Goal: Information Seeking & Learning: Find specific page/section

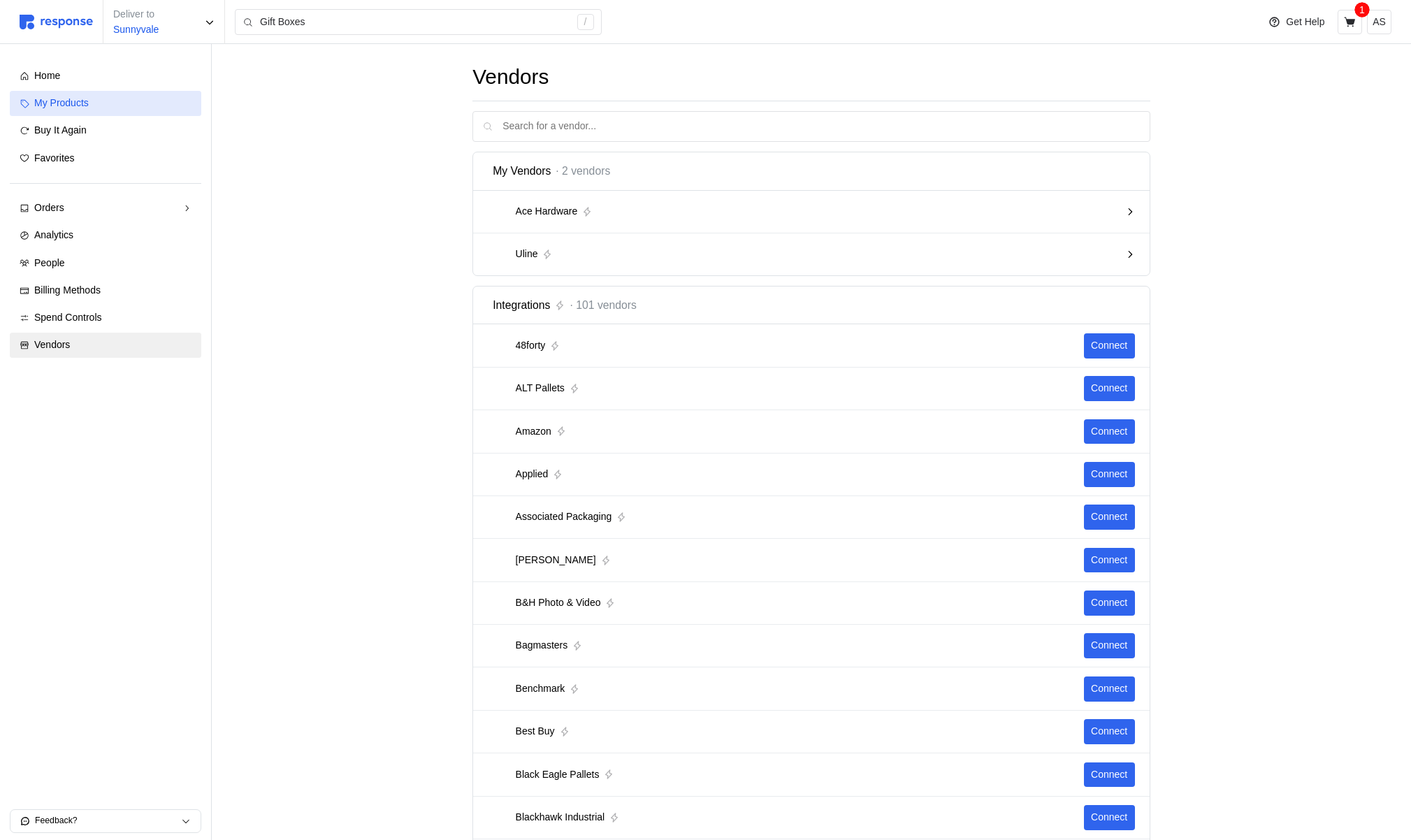
click at [81, 103] on span "My Products" at bounding box center [61, 103] width 54 height 11
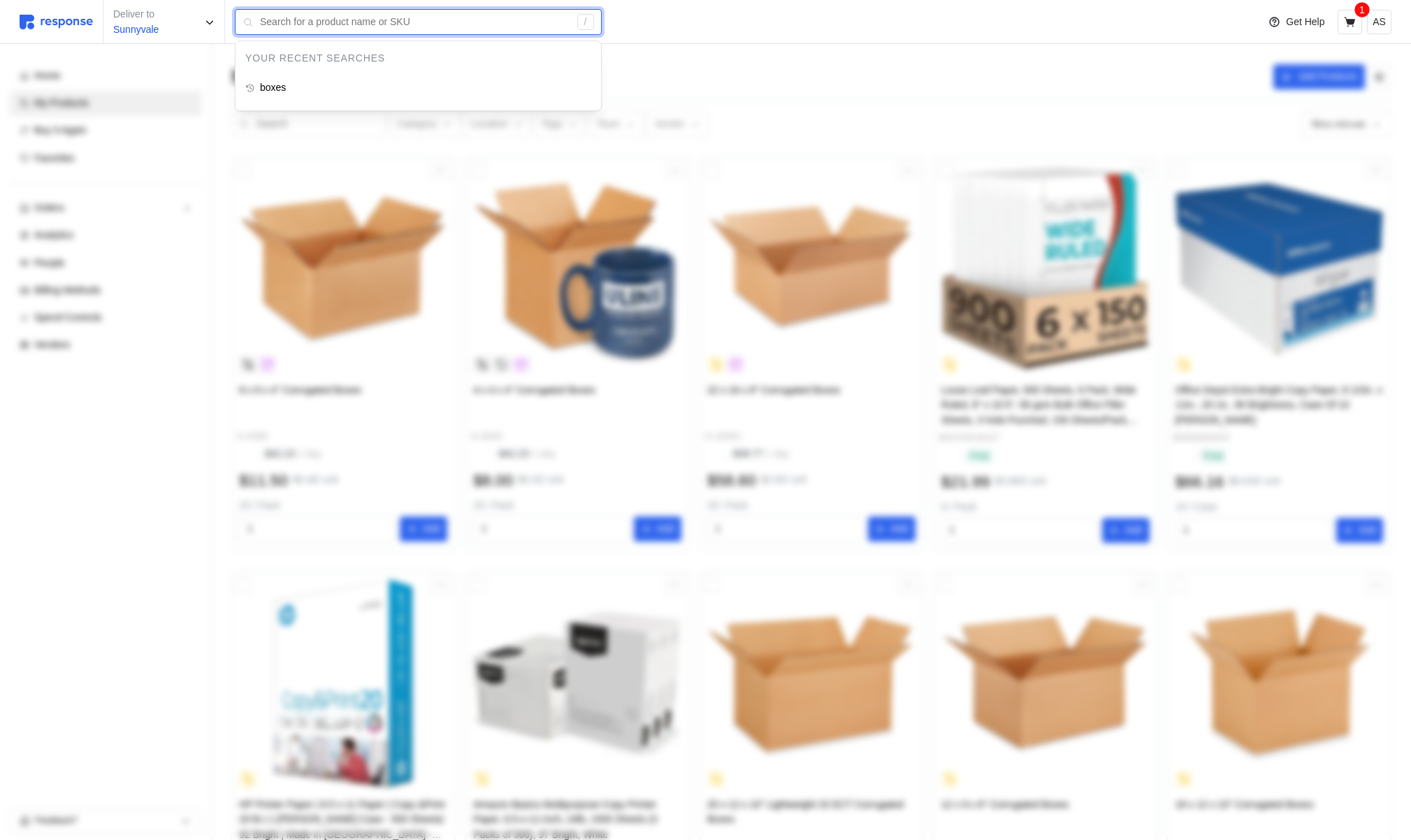
click at [382, 16] on input "text" at bounding box center [415, 23] width 310 height 26
type input "boxes"
click at [347, 83] on div "boxes" at bounding box center [418, 89] width 366 height 26
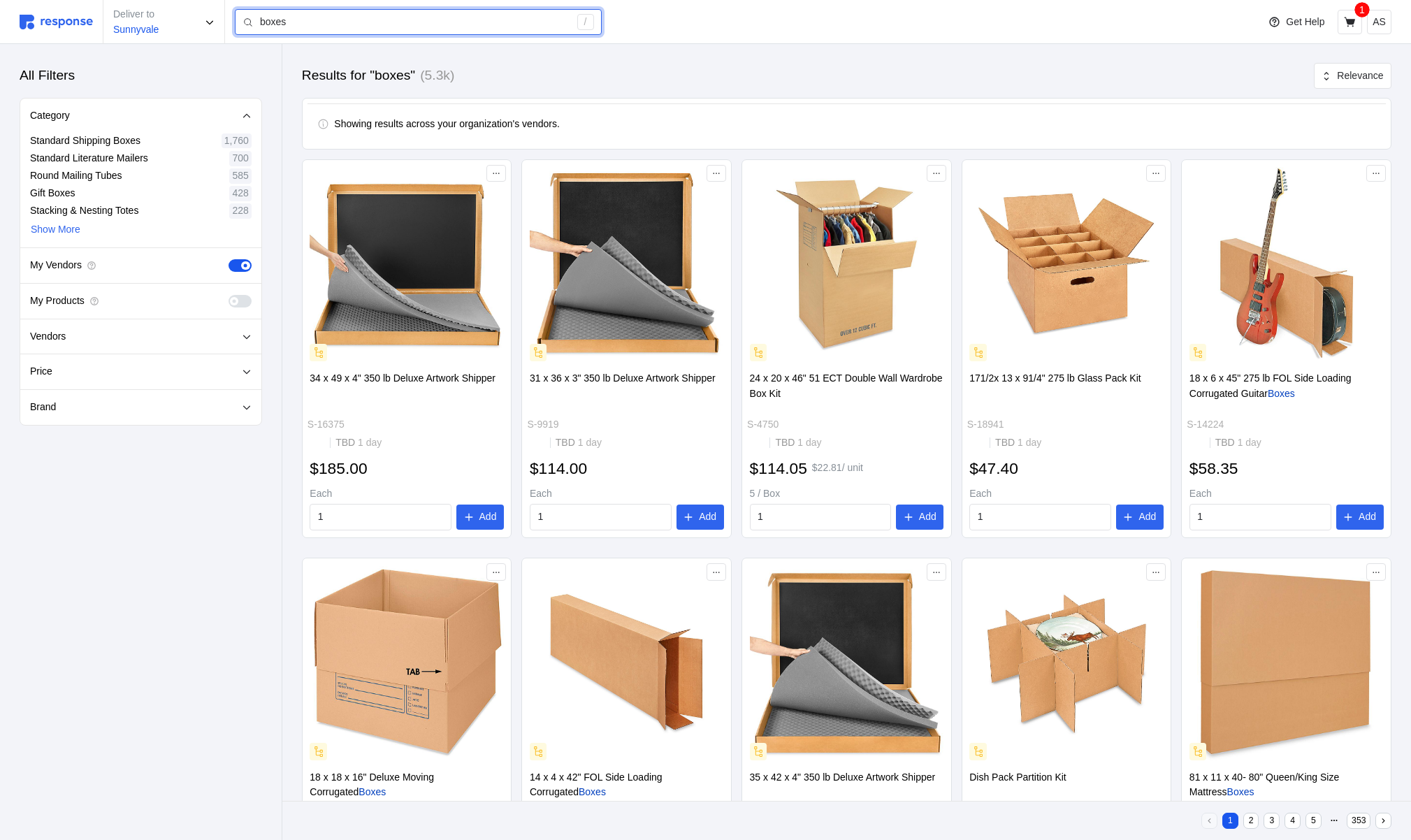
click at [336, 25] on input "boxes" at bounding box center [415, 23] width 310 height 26
click at [337, 25] on input "boxes" at bounding box center [415, 23] width 310 height 26
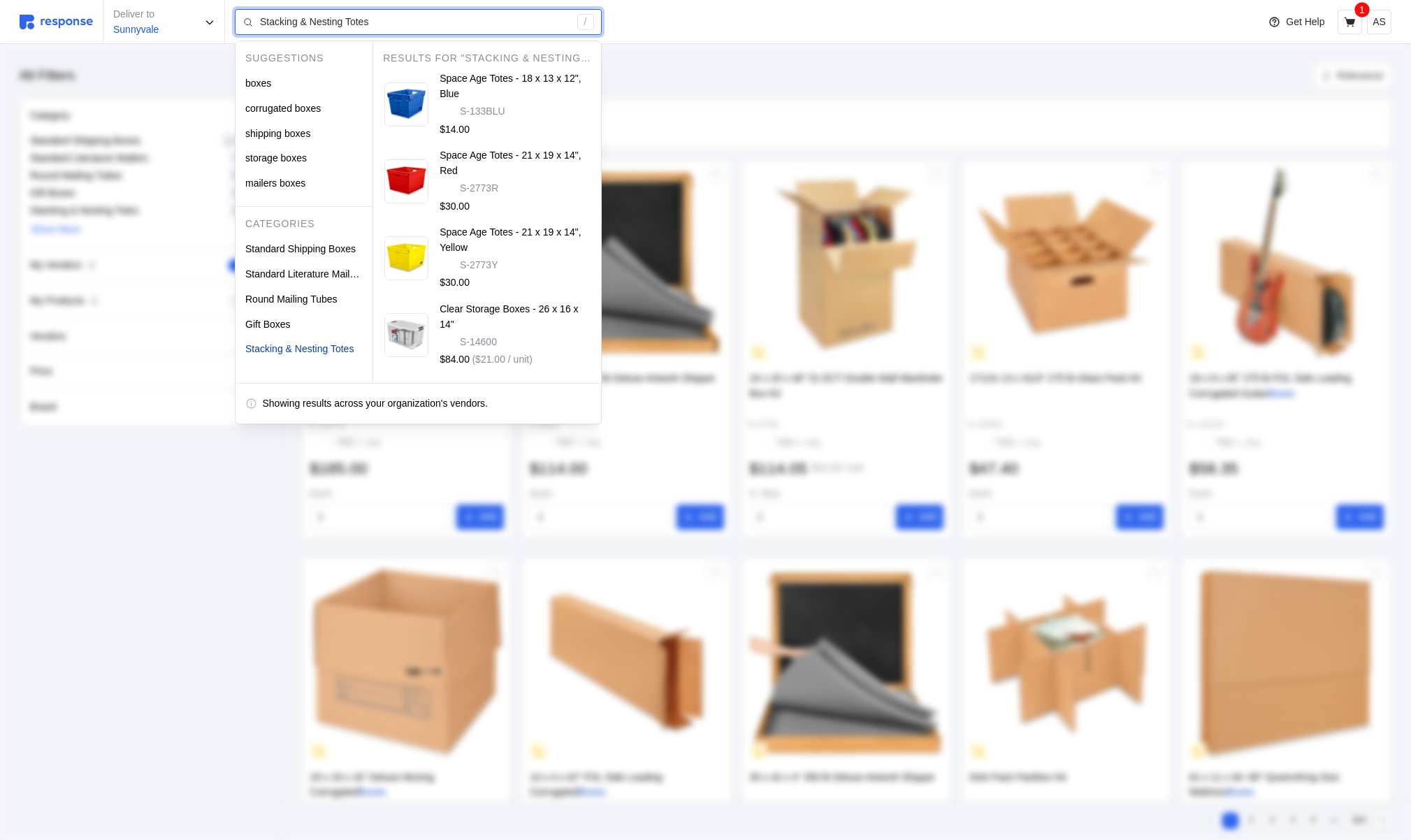
click at [328, 29] on input "Stacking & Nesting Totes" at bounding box center [415, 23] width 310 height 26
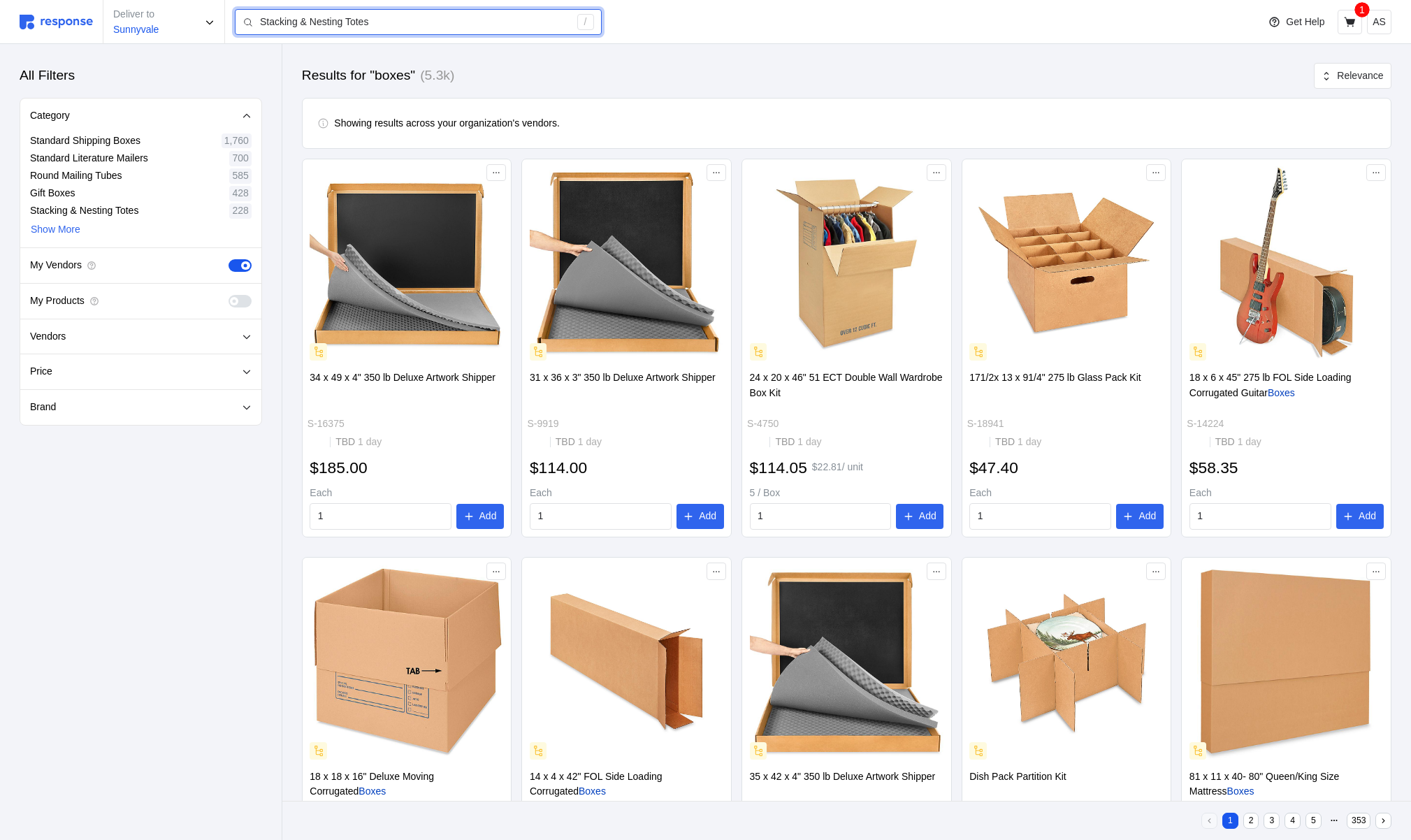
click at [352, 16] on input "Stacking & Nesting Totes" at bounding box center [415, 23] width 310 height 26
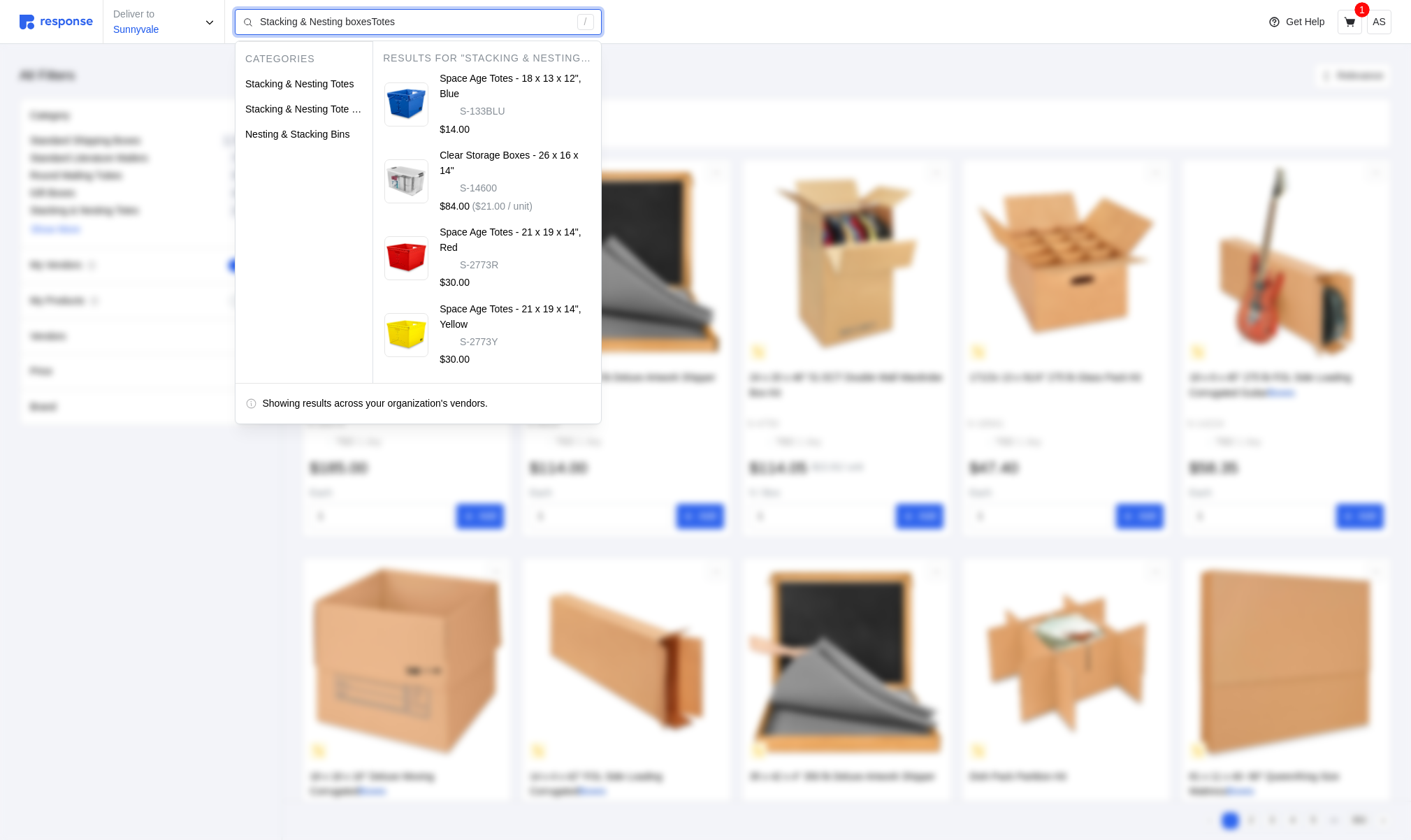
click at [352, 16] on input "Stacking & Nesting boxesTotes" at bounding box center [415, 23] width 310 height 26
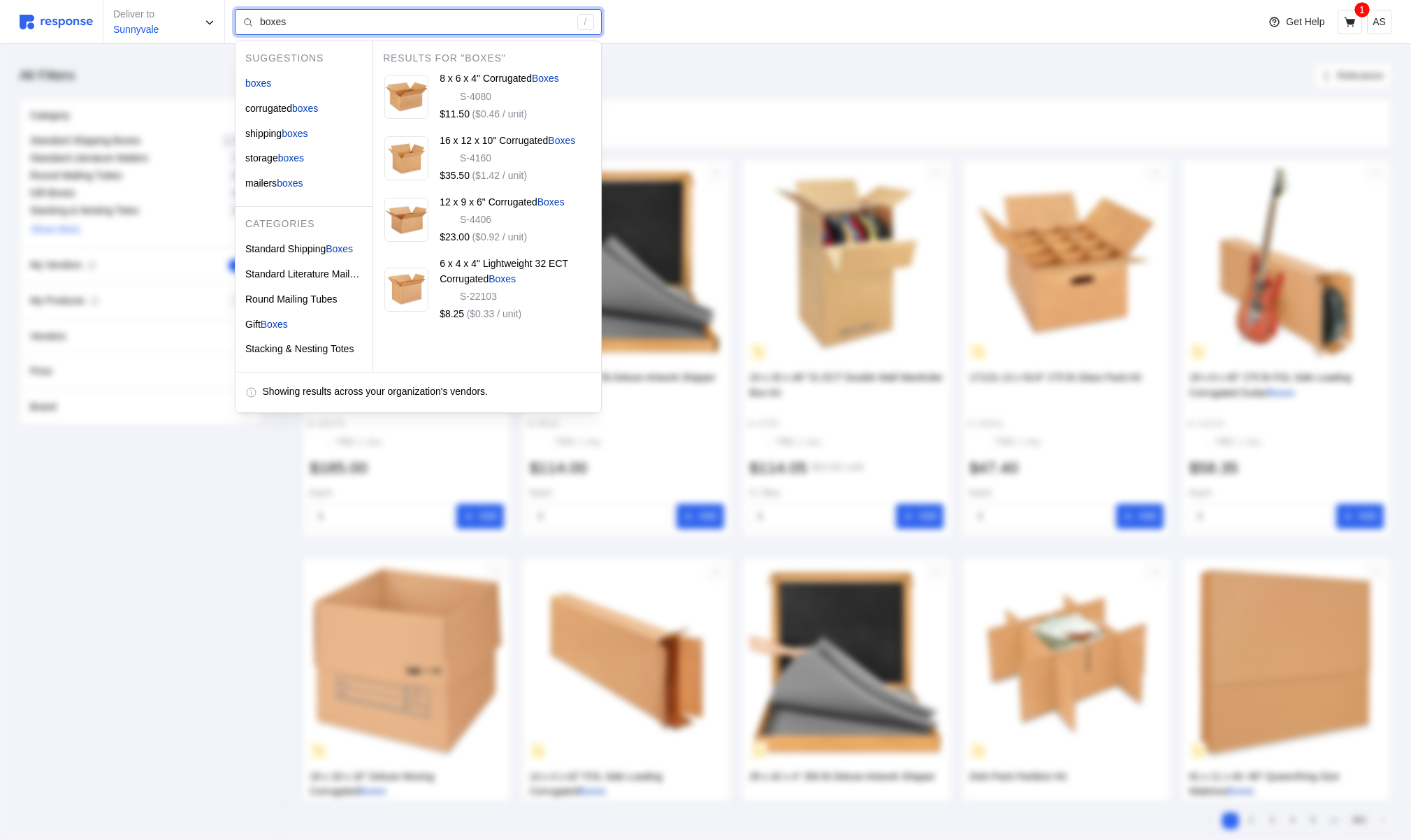
type input "boxes"
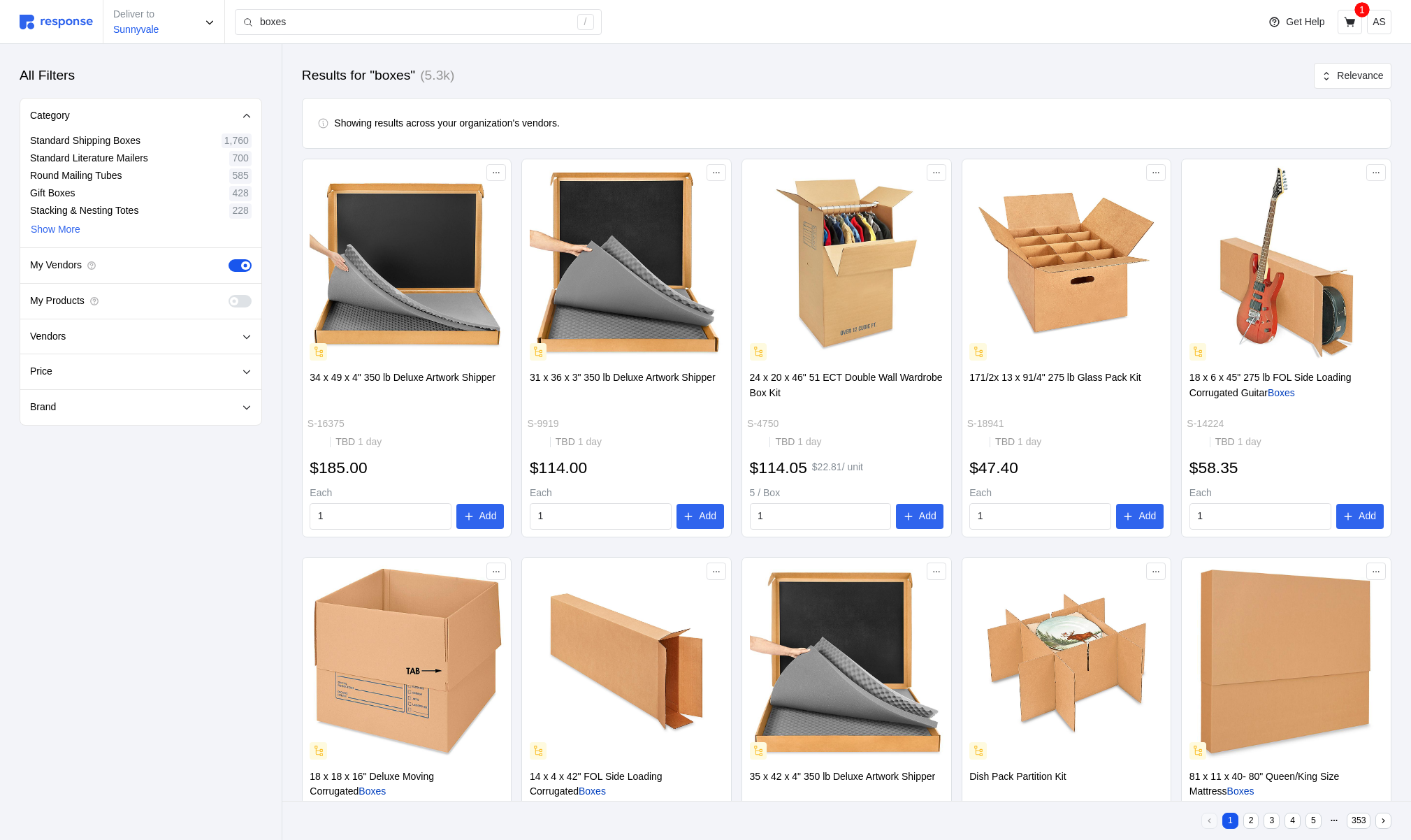
click at [327, 128] on icon at bounding box center [323, 123] width 13 height 13
click at [472, 30] on input "boxes" at bounding box center [415, 23] width 310 height 26
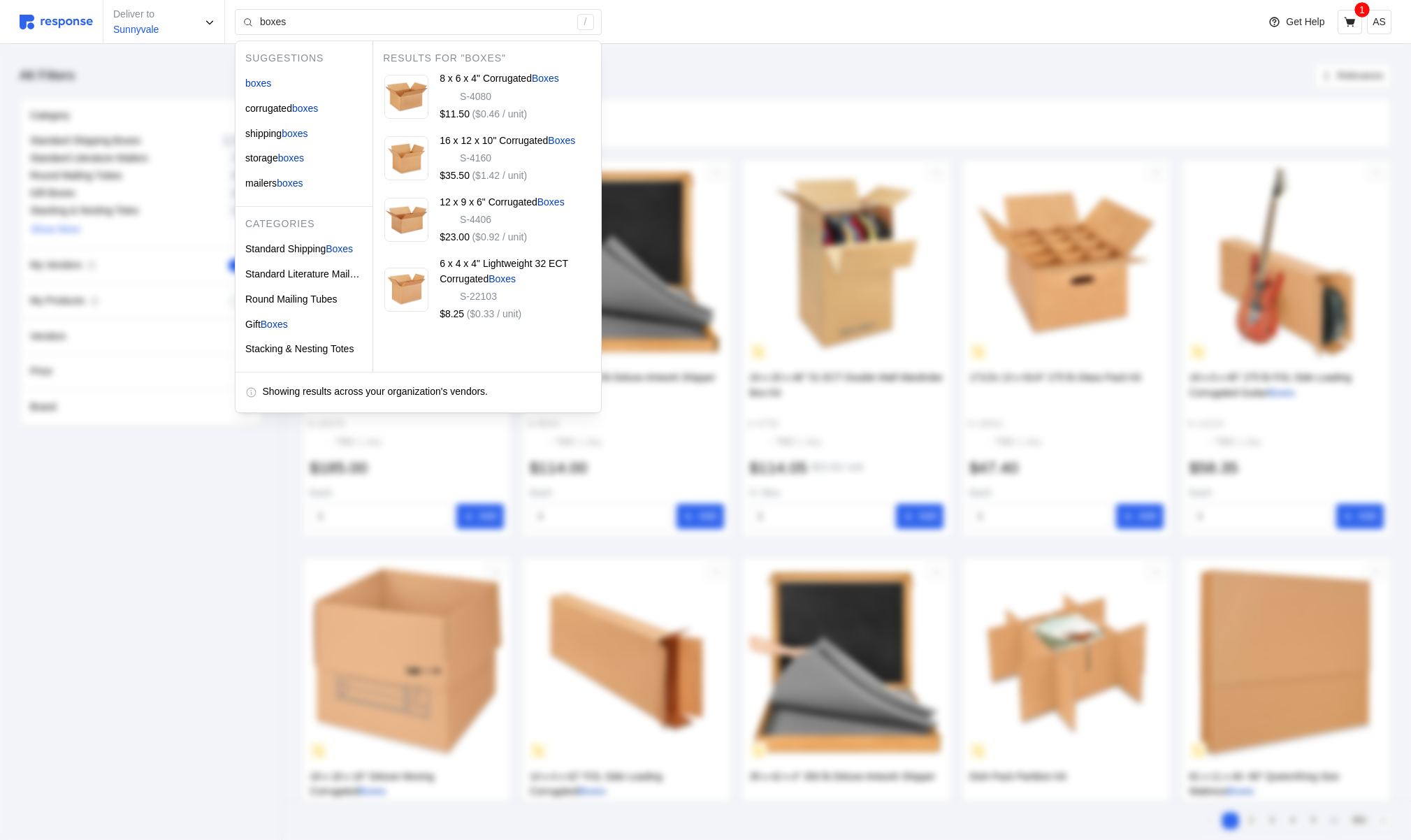
click at [885, 38] on div "Deliver to Sunnyvale boxes / Suggestions boxes corrugated boxes shipping boxes …" at bounding box center [635, 22] width 1231 height 44
click at [296, 14] on input "boxes" at bounding box center [415, 23] width 310 height 26
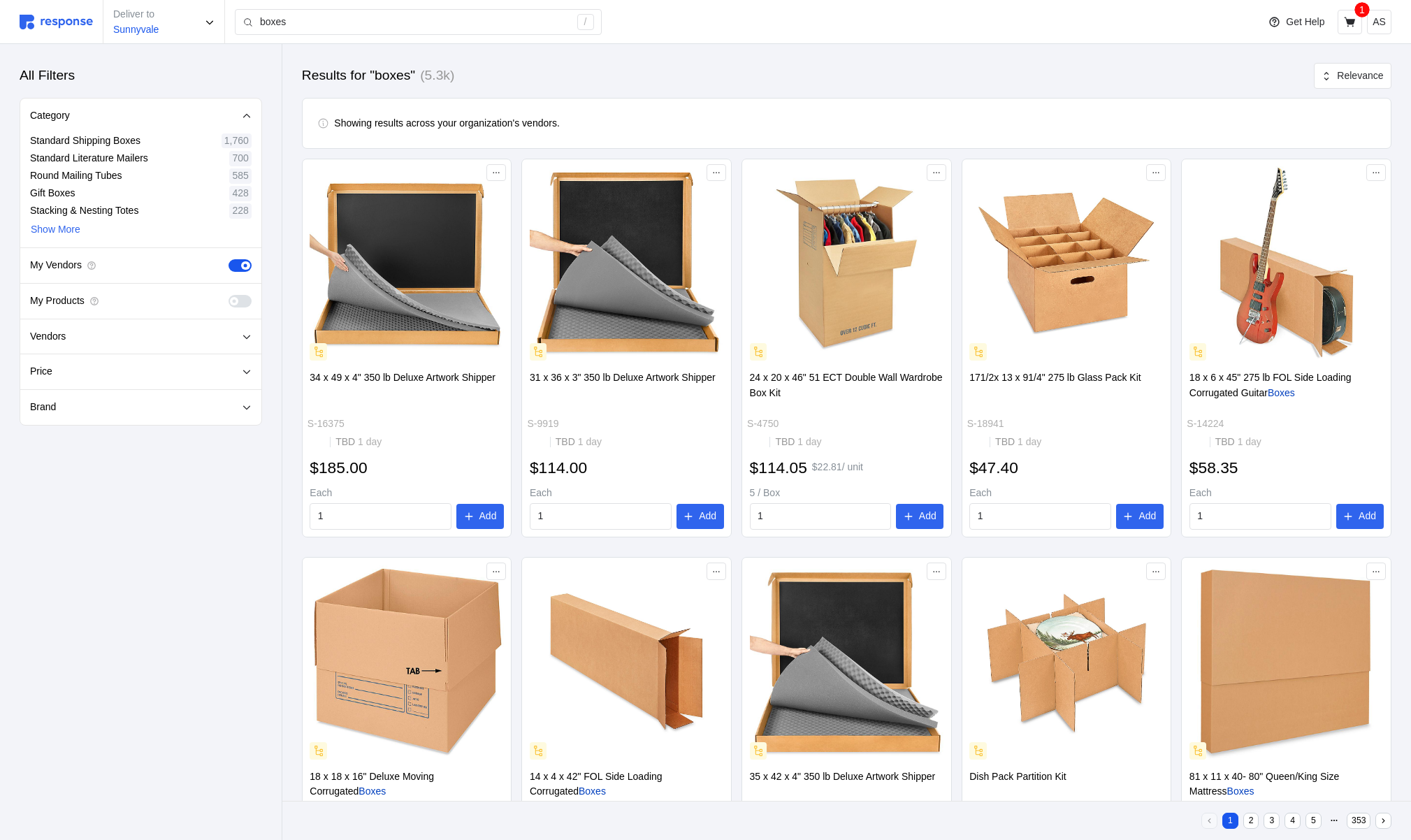
click at [815, 65] on div "Results for "boxes" (5.3k) Relevance" at bounding box center [846, 76] width 1090 height 25
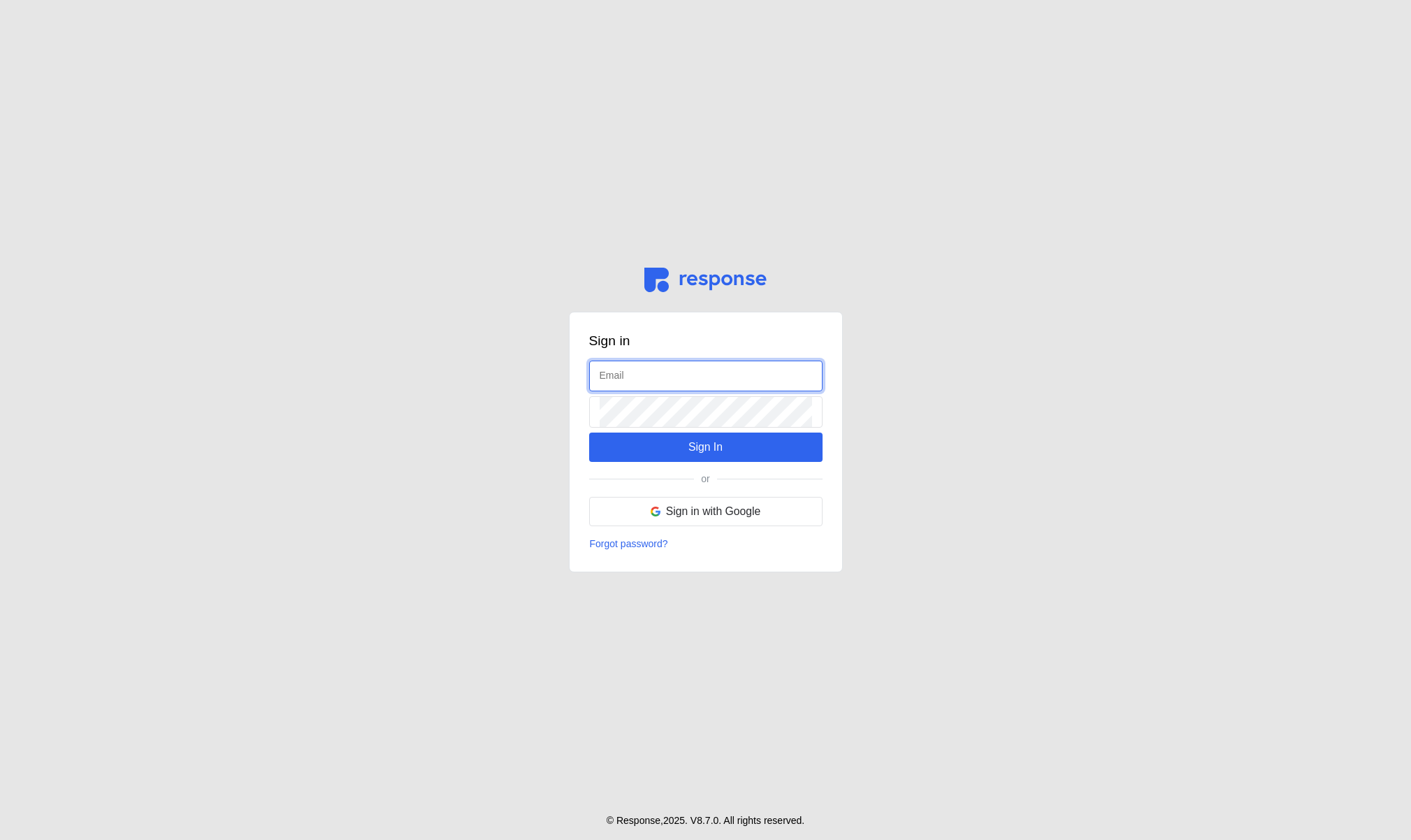
click at [676, 380] on input "text" at bounding box center [706, 377] width 213 height 30
type input "[EMAIL_ADDRESS][DOMAIN_NAME]"
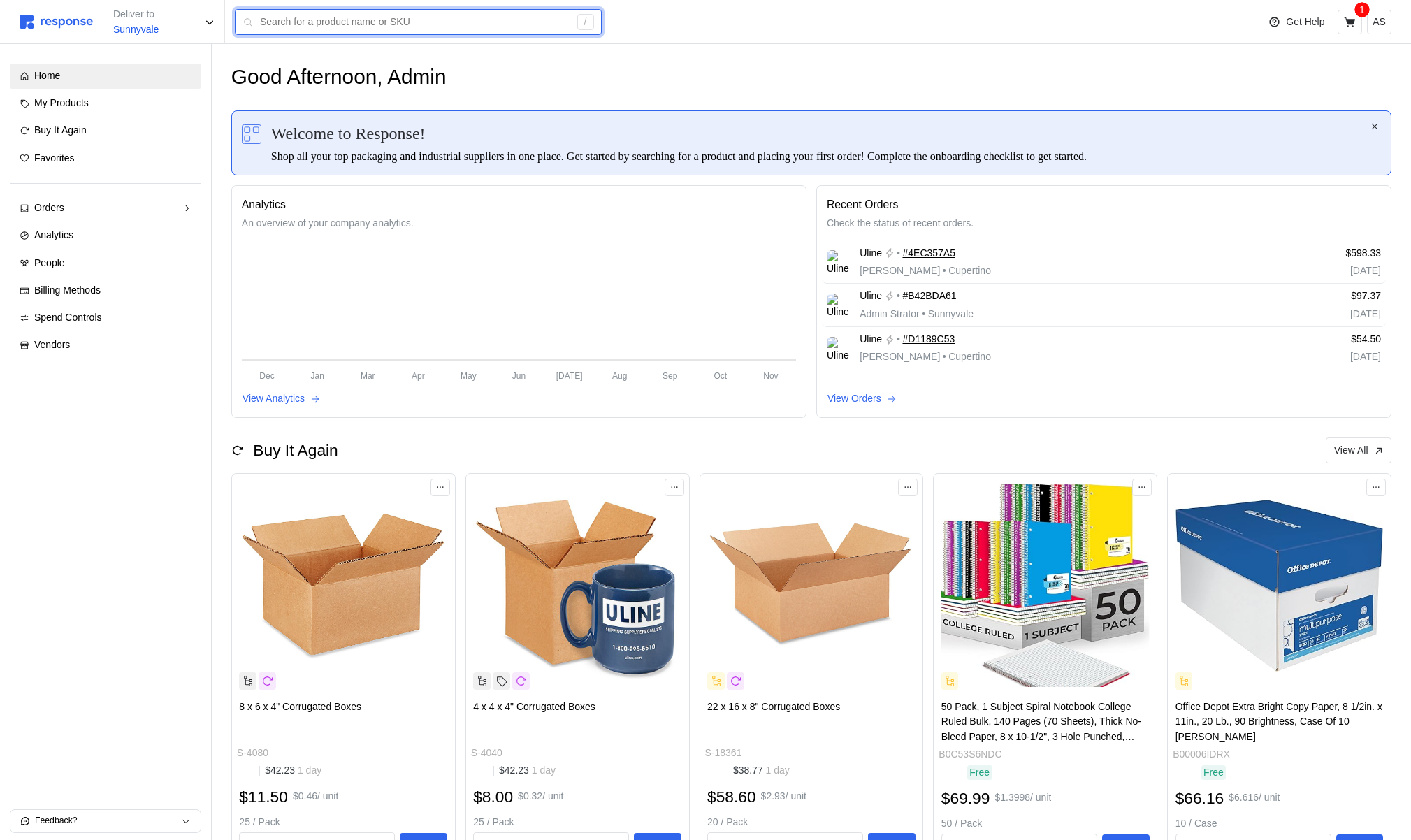
click at [399, 28] on input "text" at bounding box center [415, 23] width 310 height 26
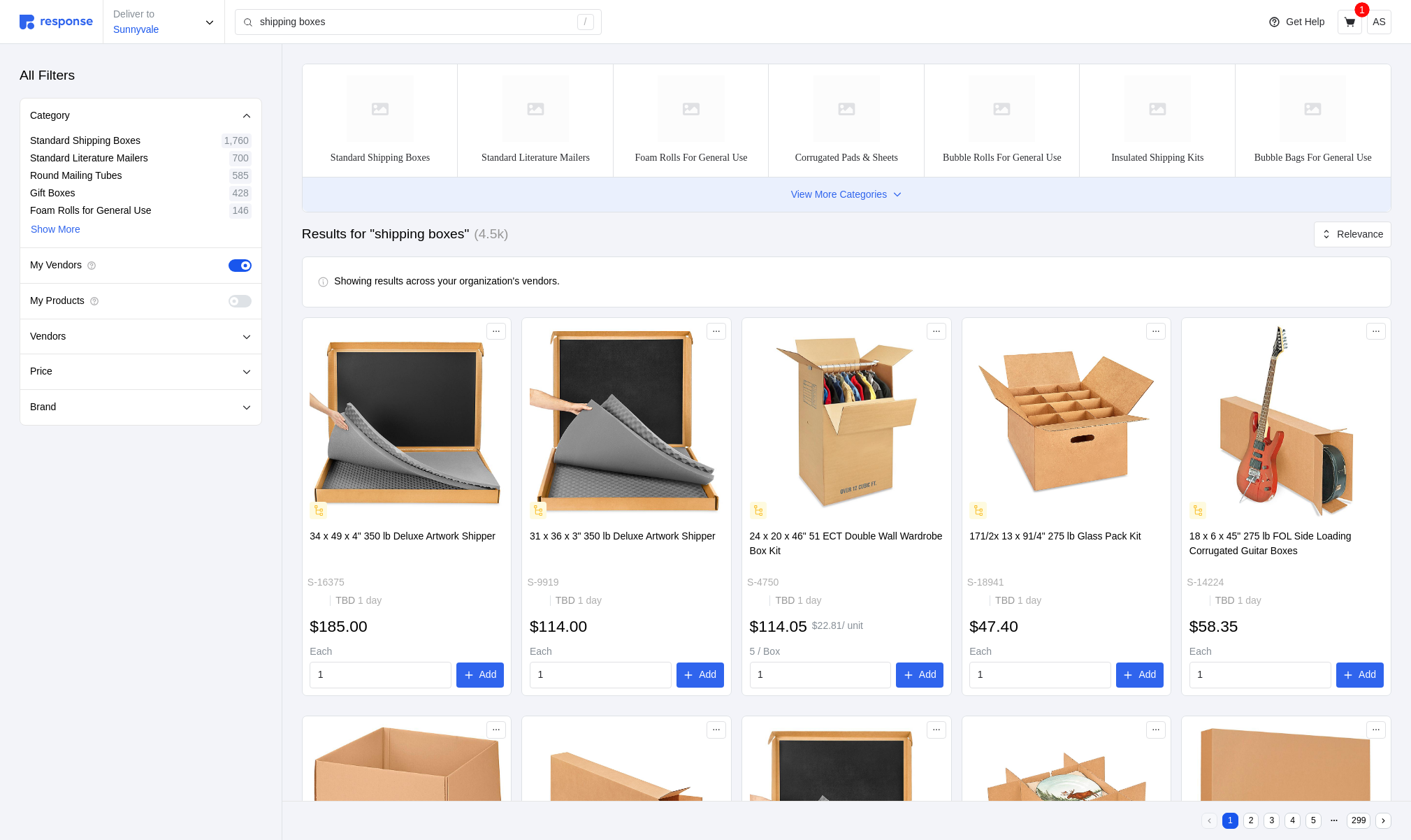
click at [864, 203] on p "View More Categories" at bounding box center [838, 195] width 96 height 16
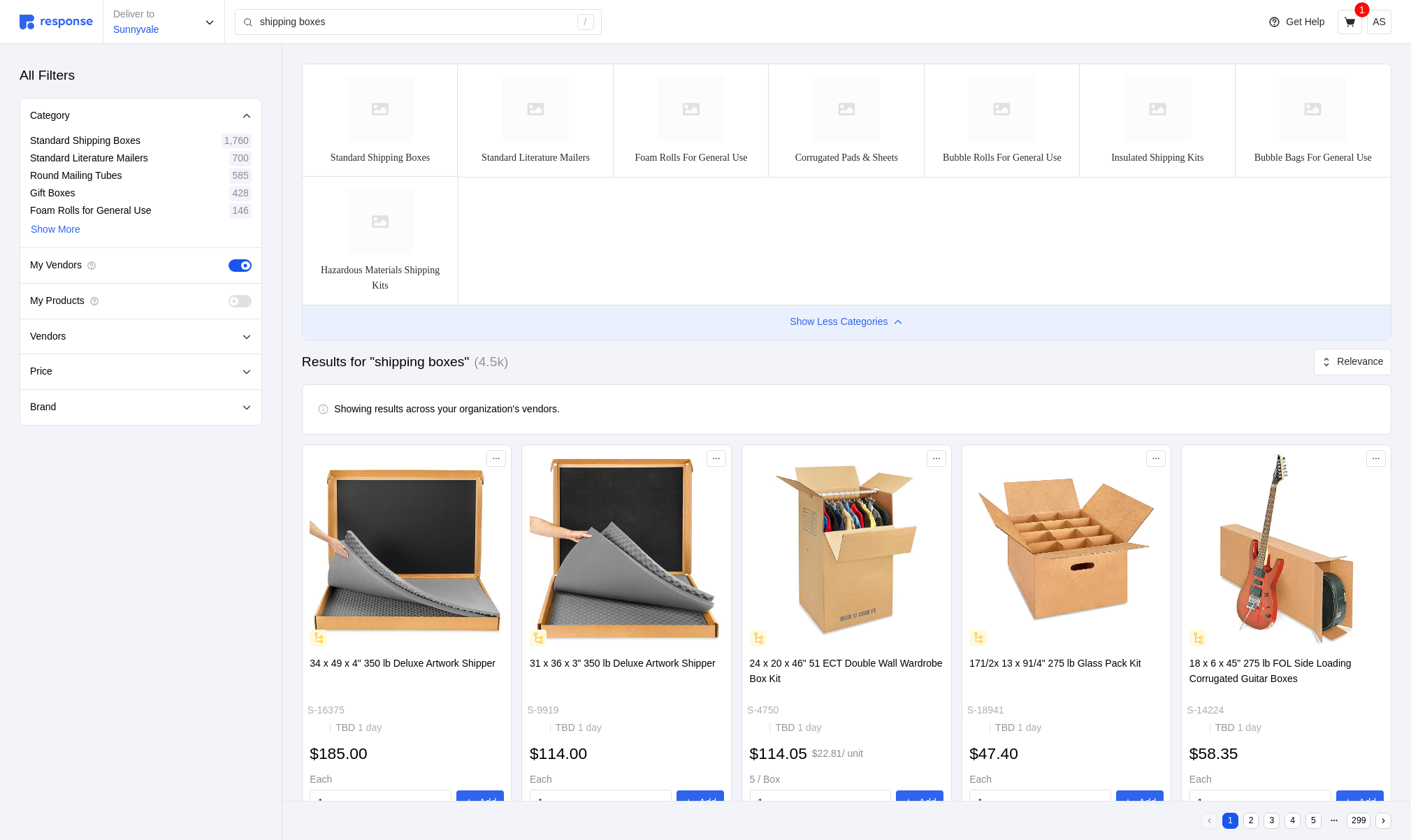
click at [840, 330] on p "Show Less Categories" at bounding box center [838, 322] width 98 height 16
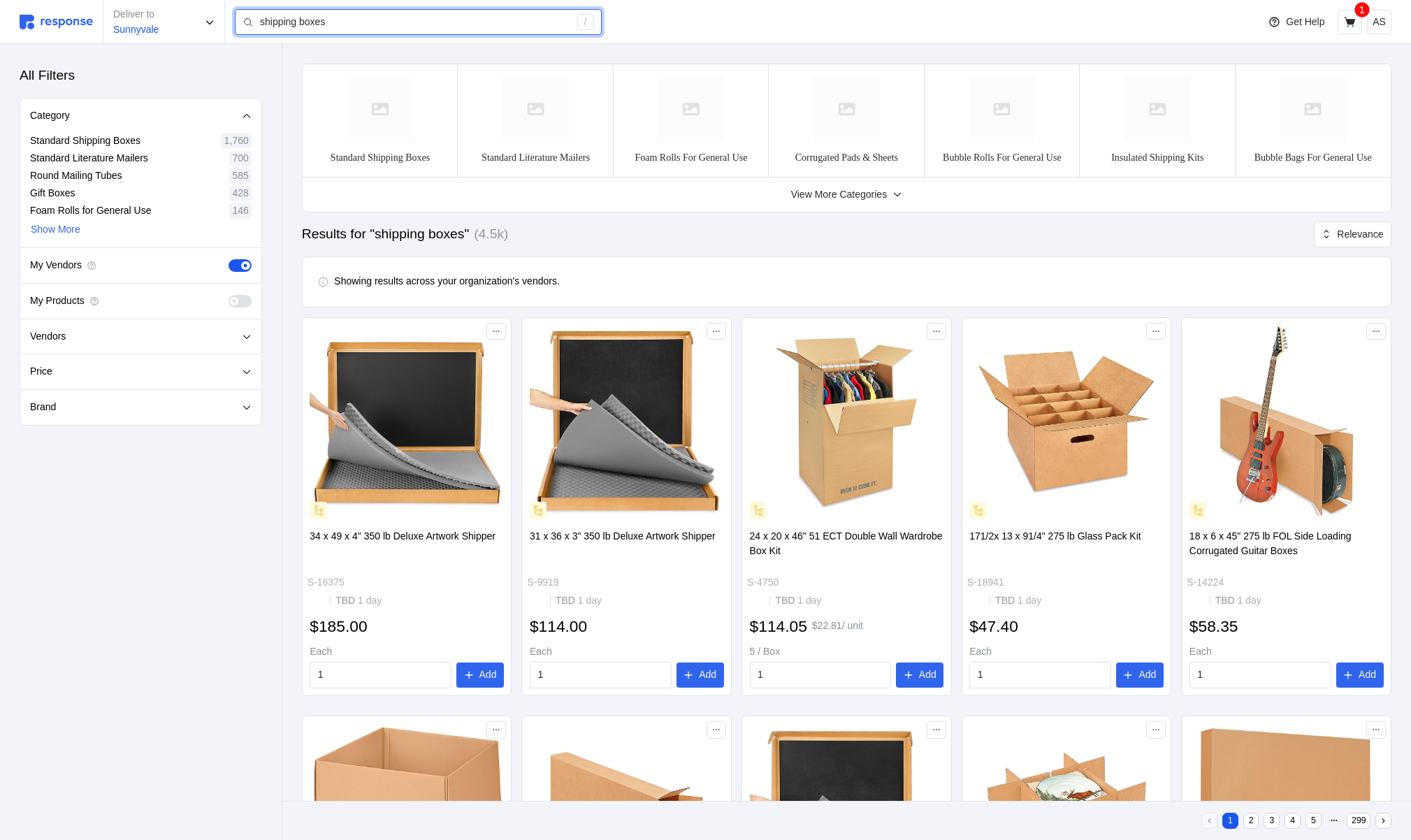
click at [302, 21] on input "shipping boxes" at bounding box center [415, 23] width 310 height 26
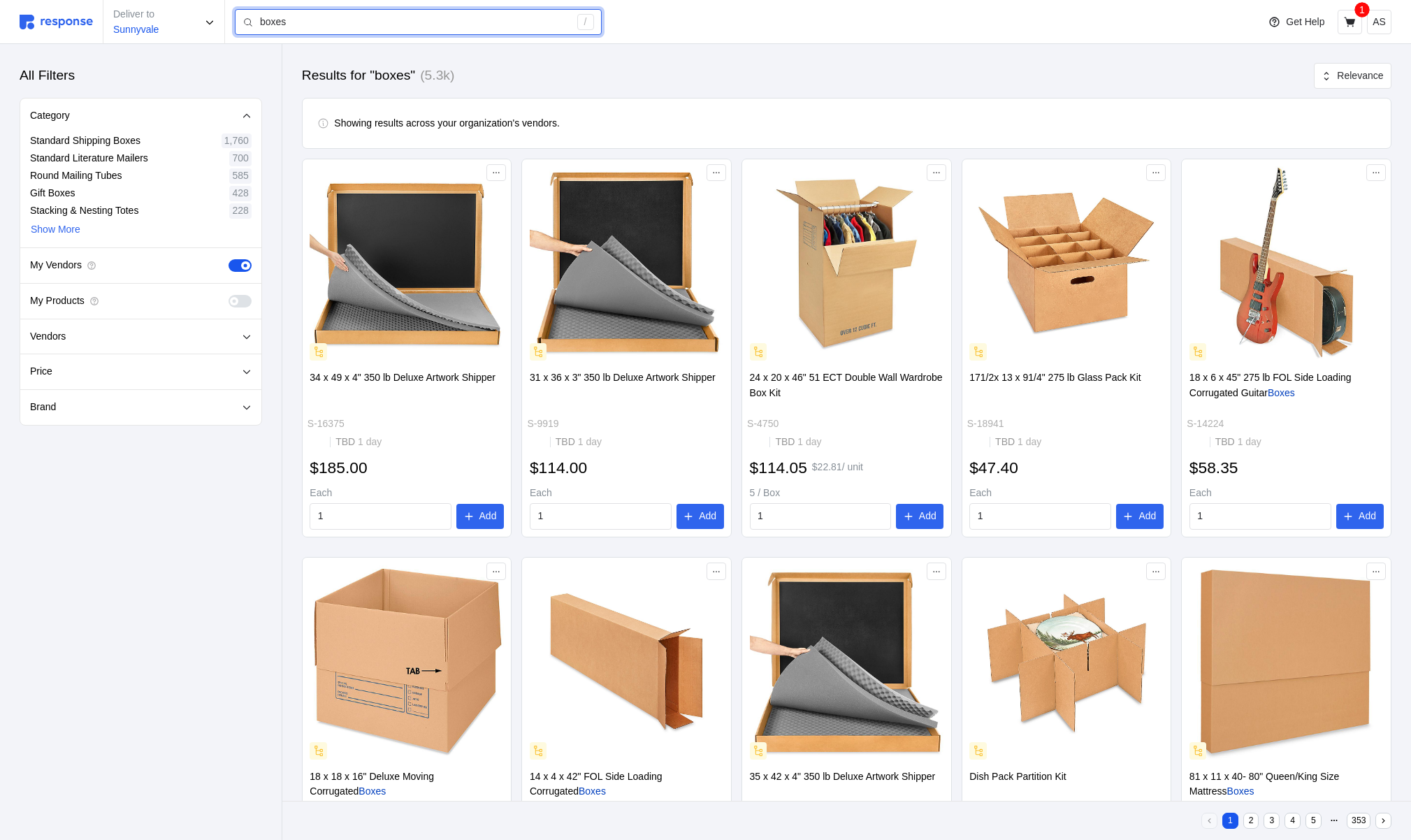
click at [307, 18] on input "boxes" at bounding box center [415, 23] width 310 height 26
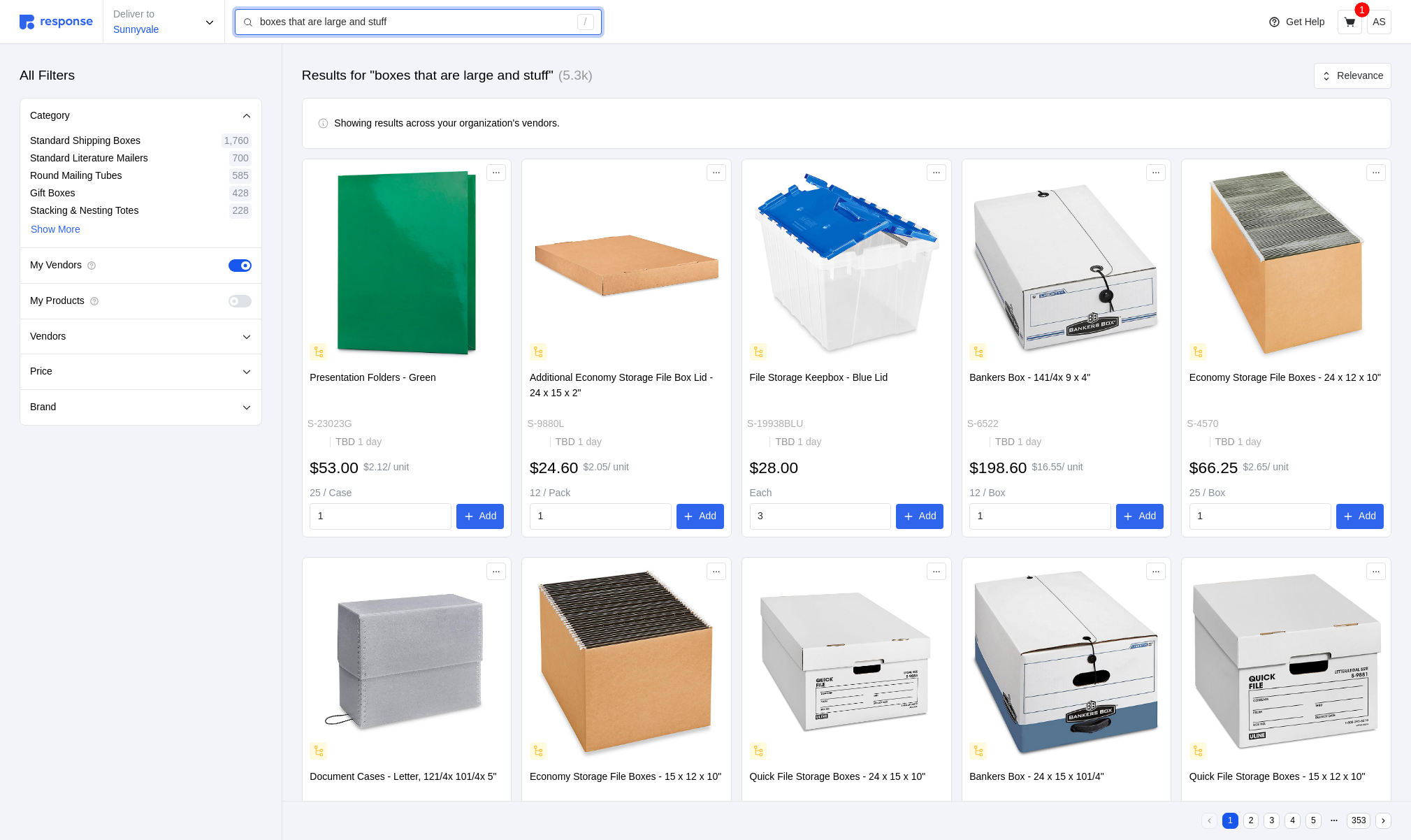
click at [367, 22] on input "boxes that are large and stuff" at bounding box center [415, 23] width 310 height 26
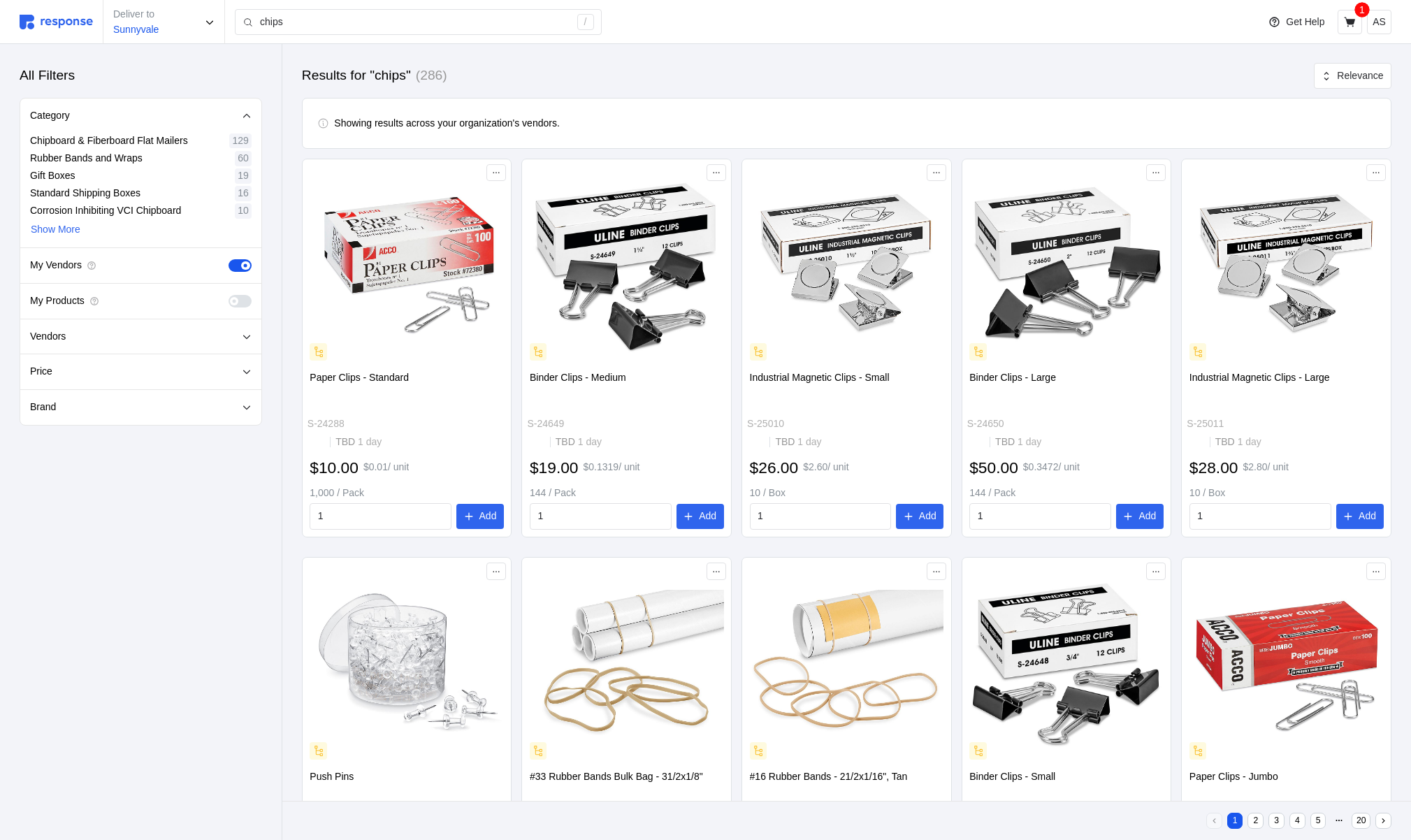
click at [237, 303] on span at bounding box center [234, 301] width 9 height 9
click at [229, 295] on input "checkbox" at bounding box center [229, 295] width 0 height 0
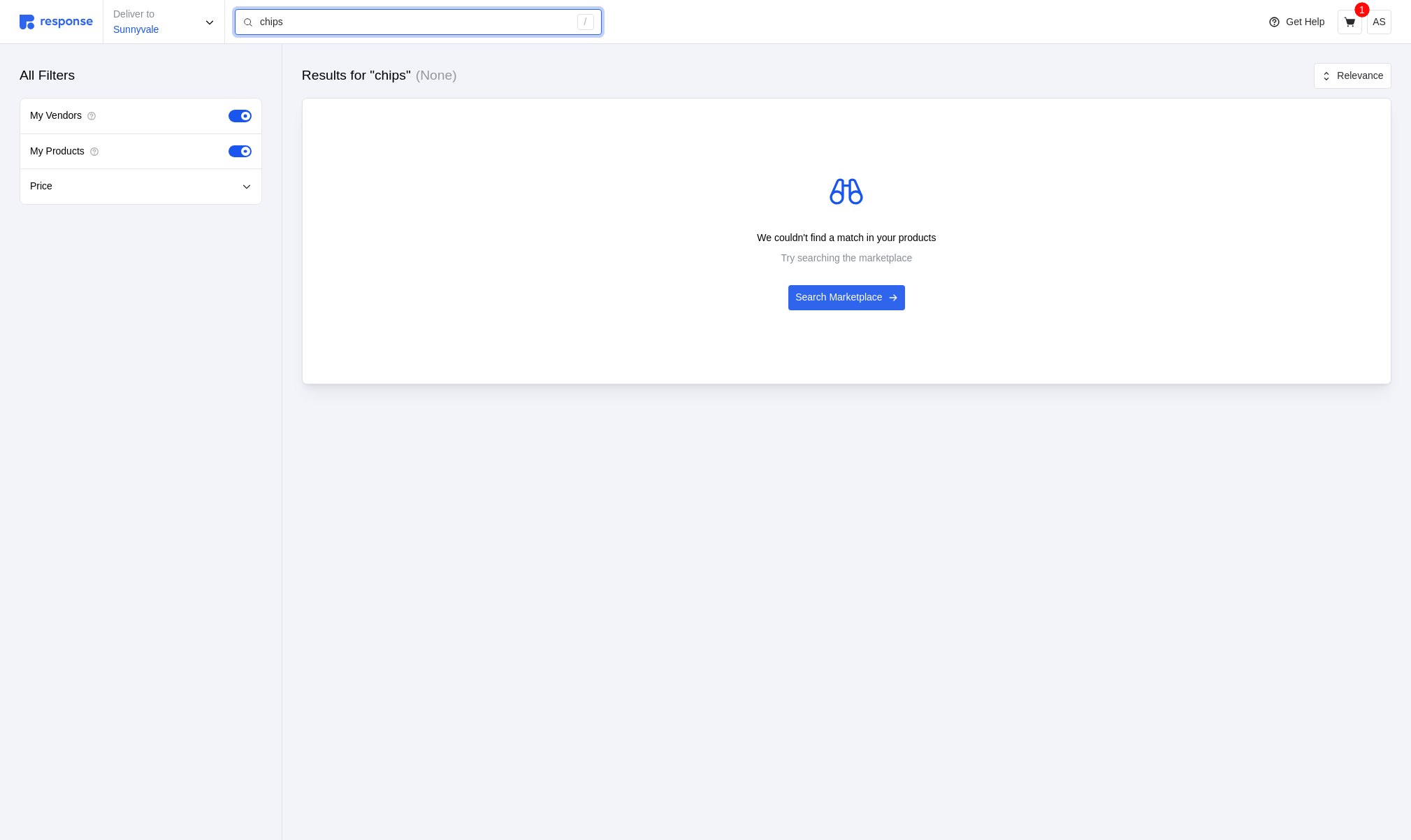
click at [338, 23] on input "chips" at bounding box center [415, 23] width 310 height 26
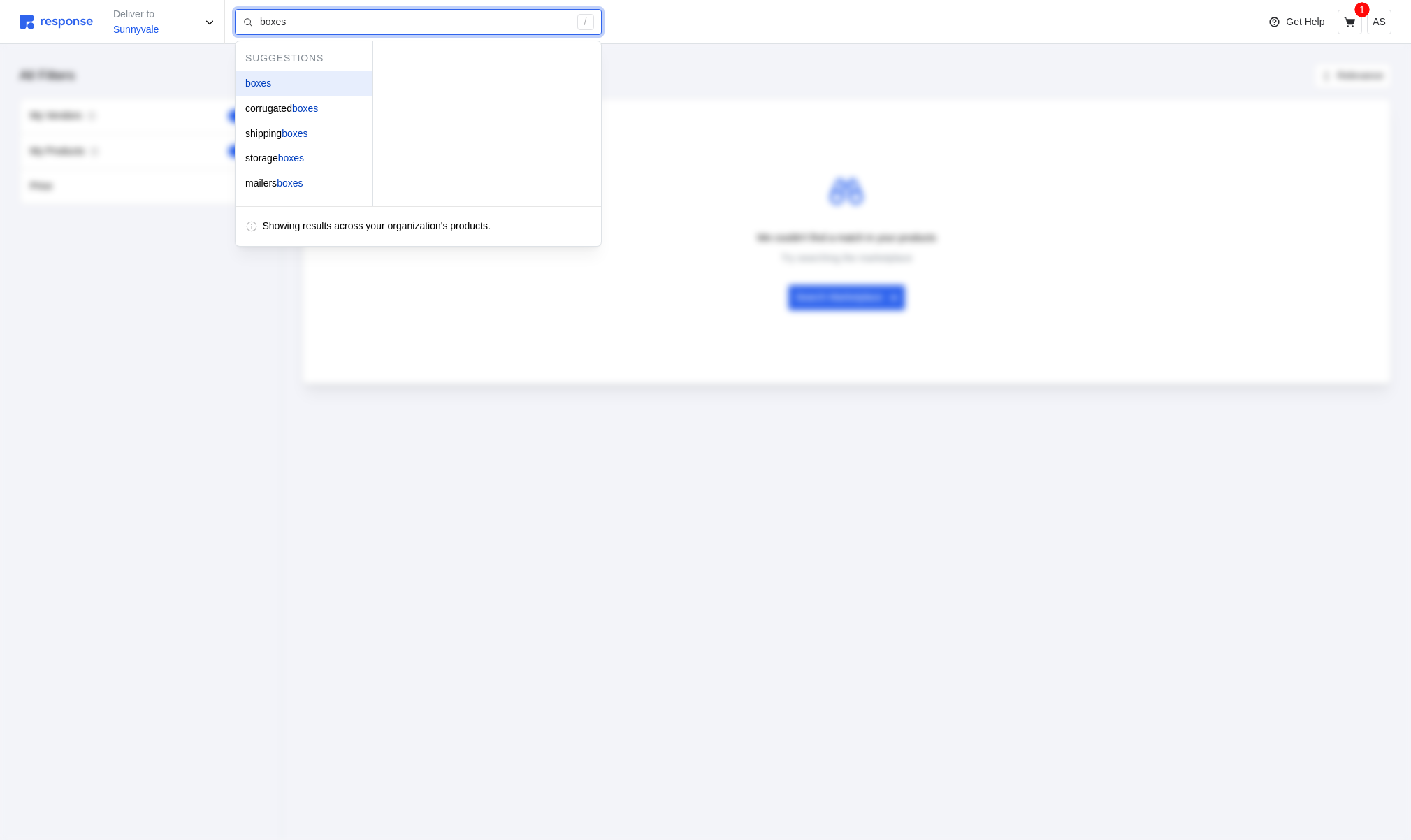
click at [327, 89] on div "boxes" at bounding box center [304, 84] width 137 height 26
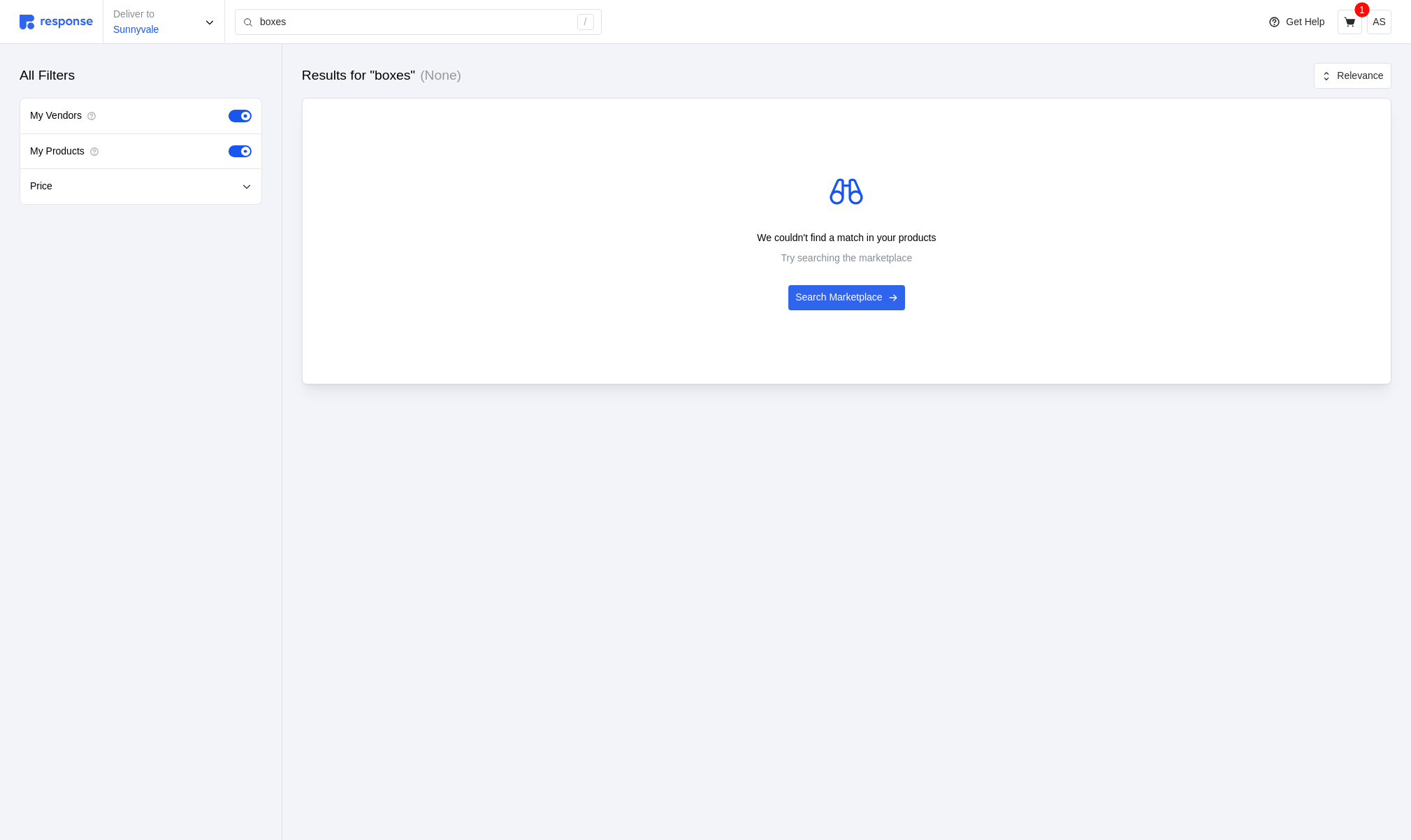
click at [244, 186] on icon at bounding box center [247, 186] width 10 height 10
click at [242, 153] on span at bounding box center [246, 151] width 9 height 9
click at [229, 145] on input "checkbox" at bounding box center [229, 145] width 0 height 0
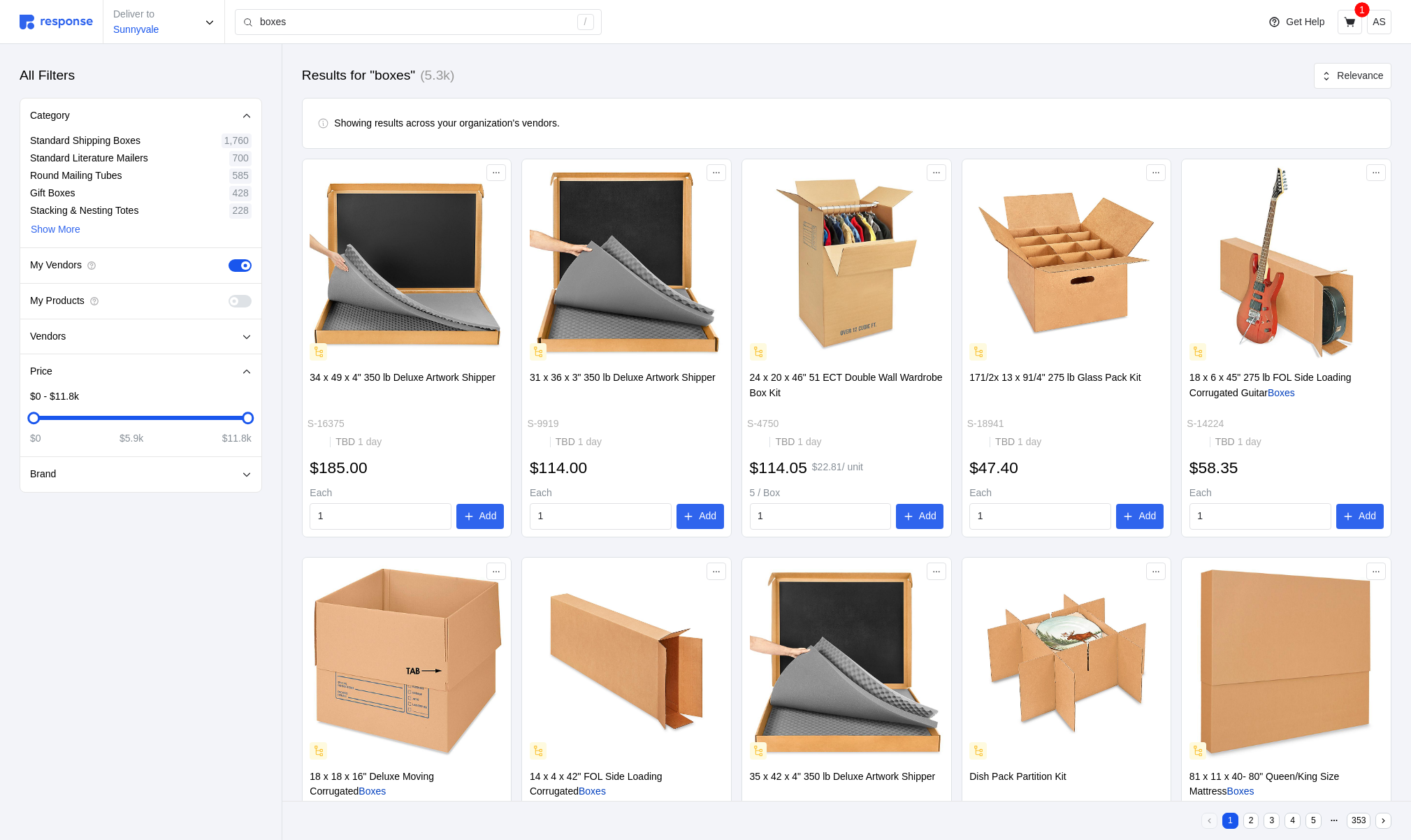
click at [243, 302] on span at bounding box center [246, 301] width 15 height 13
click at [229, 295] on input "checkbox" at bounding box center [229, 295] width 0 height 0
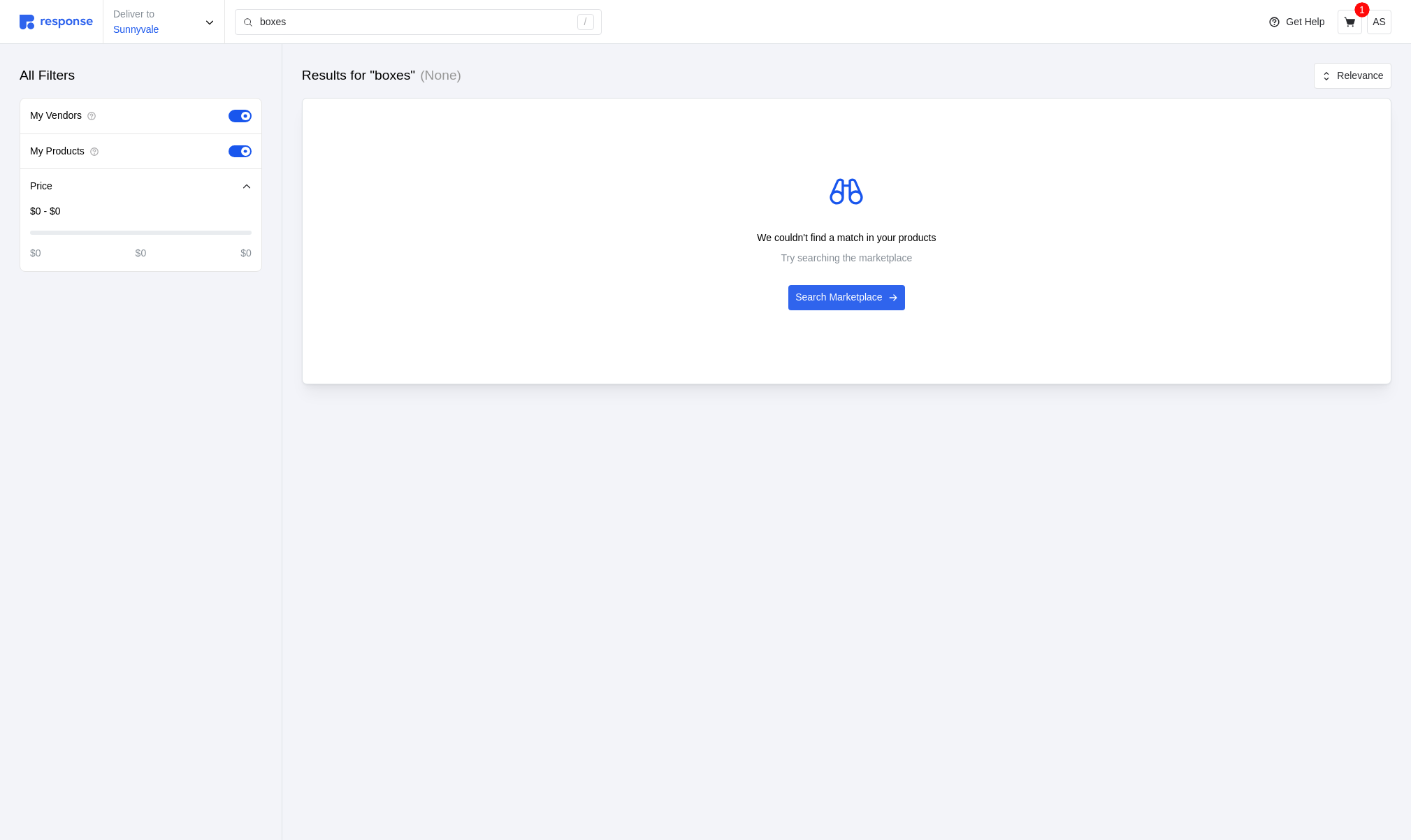
click at [237, 146] on span at bounding box center [236, 151] width 15 height 13
click at [229, 145] on input "checkbox" at bounding box center [229, 145] width 0 height 0
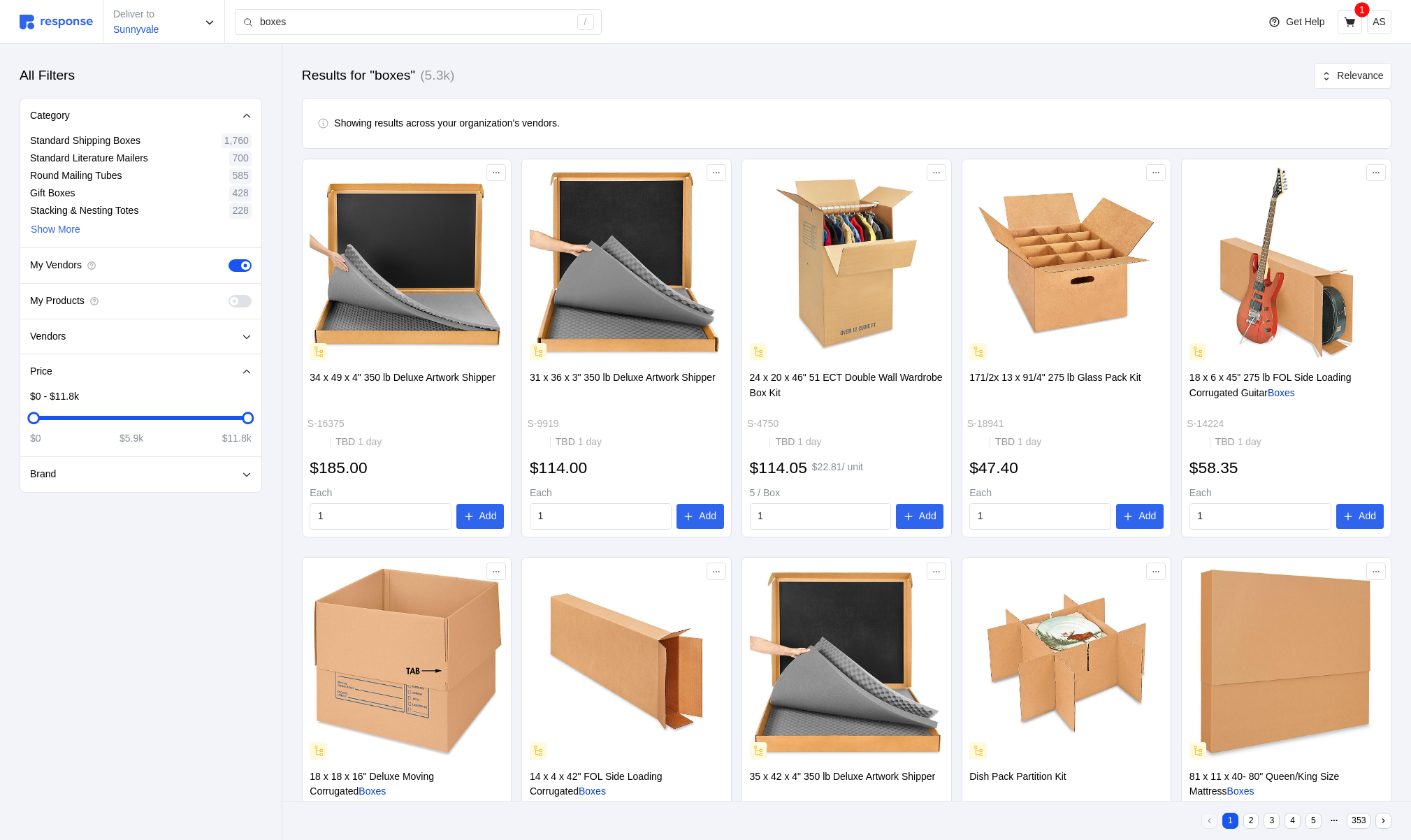
click at [242, 260] on span at bounding box center [236, 265] width 15 height 13
click at [229, 259] on input "checkbox" at bounding box center [229, 259] width 0 height 0
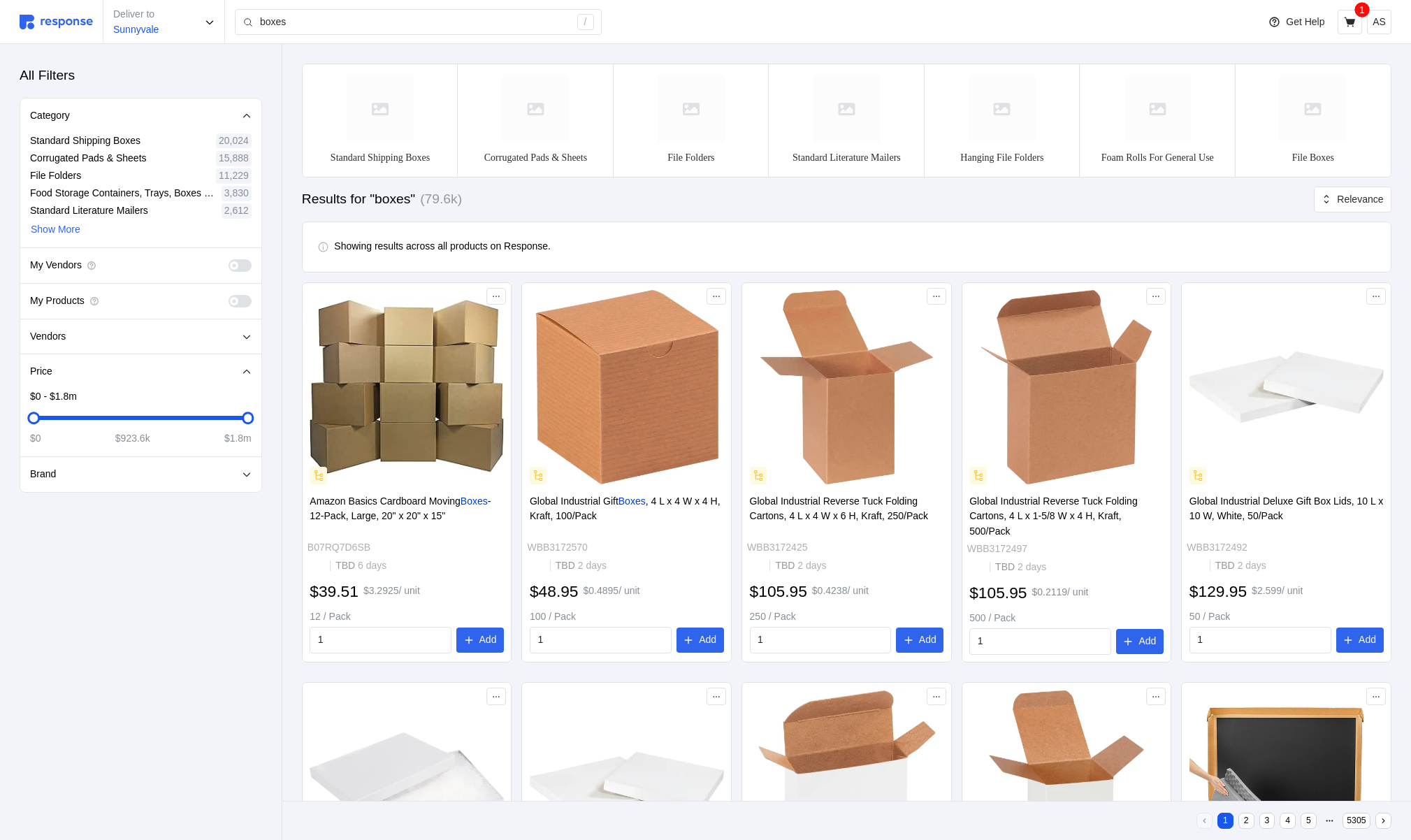
click at [237, 300] on span at bounding box center [234, 301] width 9 height 9
click at [229, 295] on input "checkbox" at bounding box center [229, 295] width 0 height 0
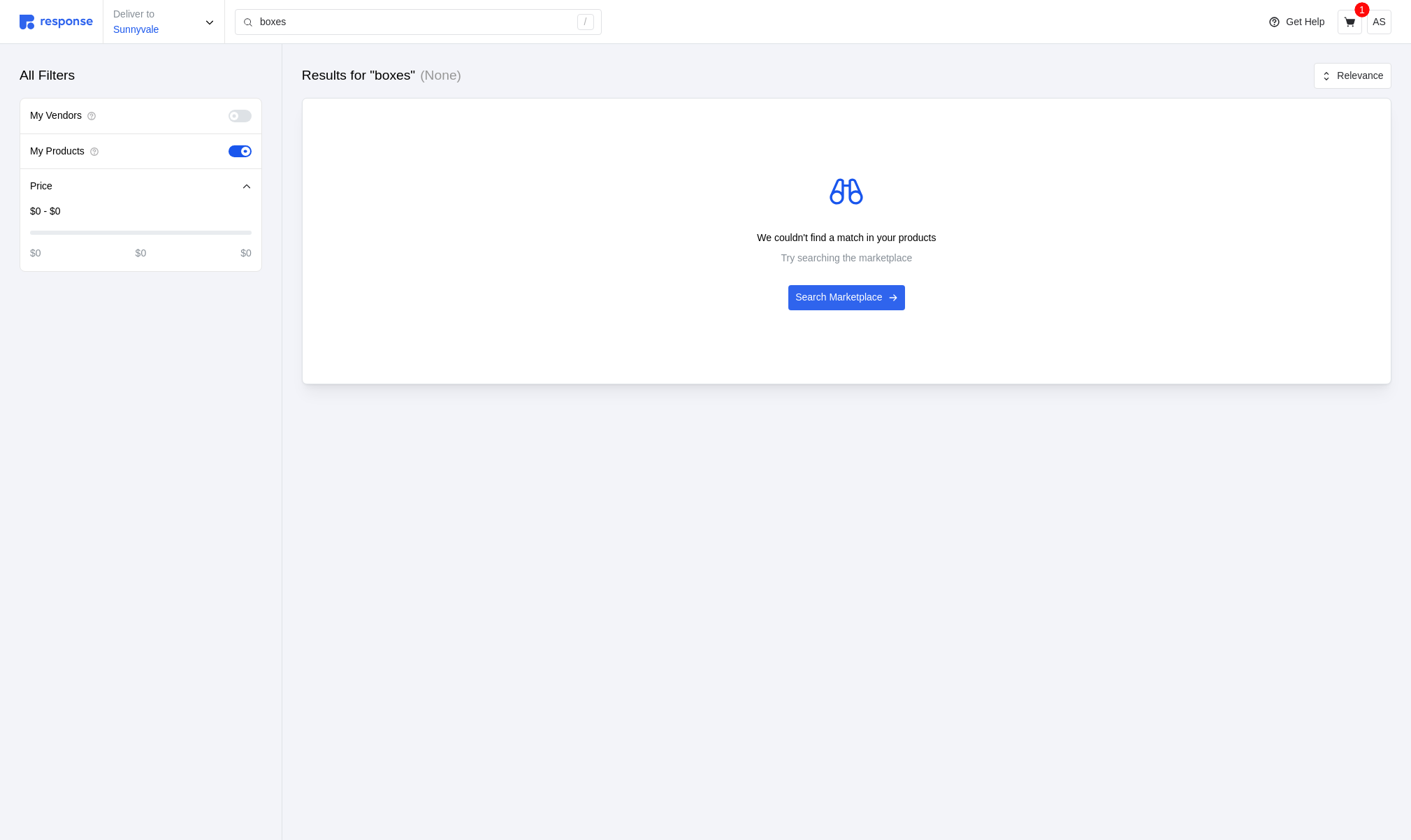
click at [244, 156] on span at bounding box center [240, 151] width 23 height 13
click at [229, 145] on input "checkbox" at bounding box center [229, 145] width 0 height 0
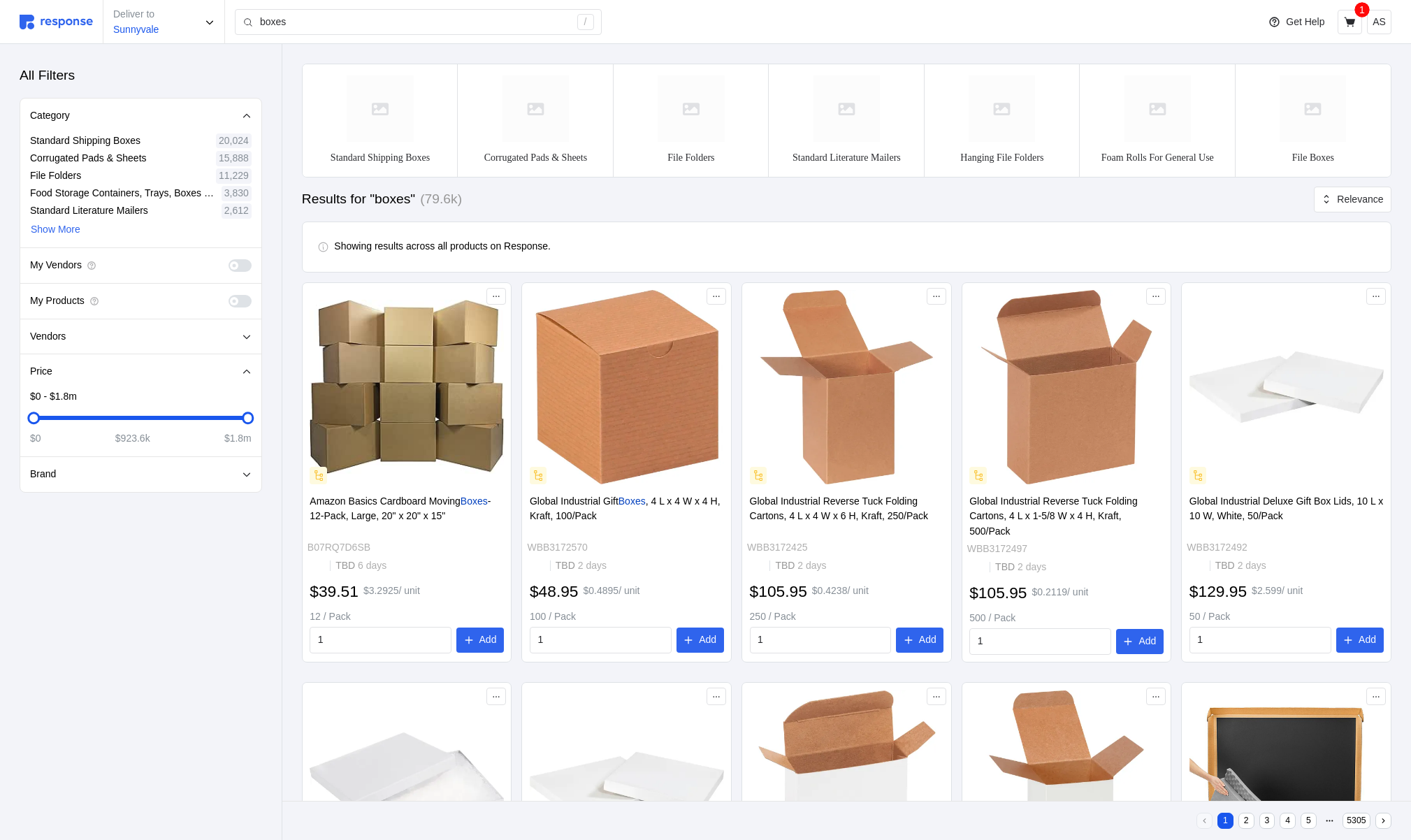
click at [239, 272] on div "My Vendors" at bounding box center [141, 266] width 242 height 35
click at [240, 264] on span at bounding box center [246, 265] width 15 height 13
click at [229, 259] on input "checkbox" at bounding box center [229, 259] width 0 height 0
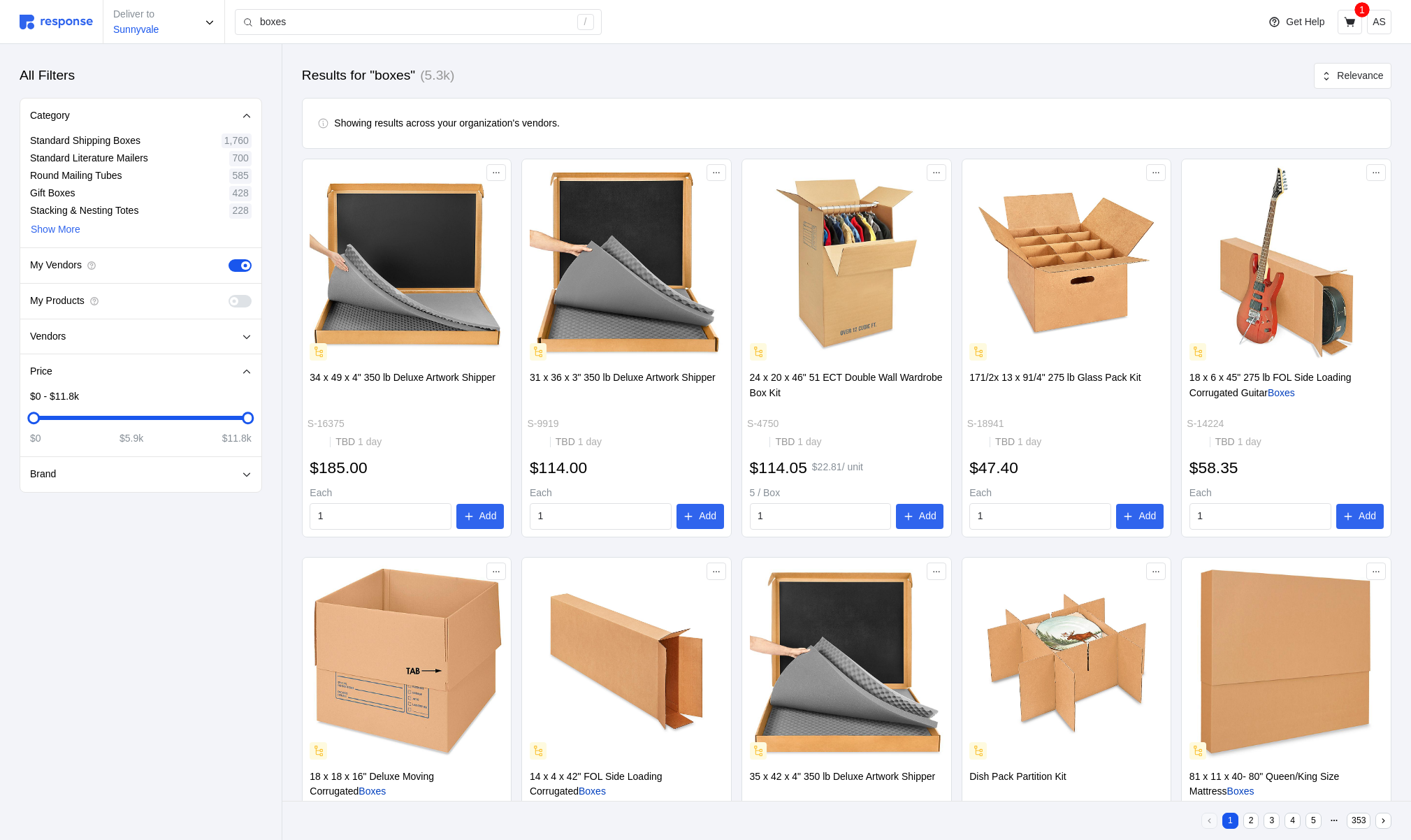
click at [235, 297] on span at bounding box center [234, 301] width 9 height 9
click at [229, 295] on input "checkbox" at bounding box center [229, 295] width 0 height 0
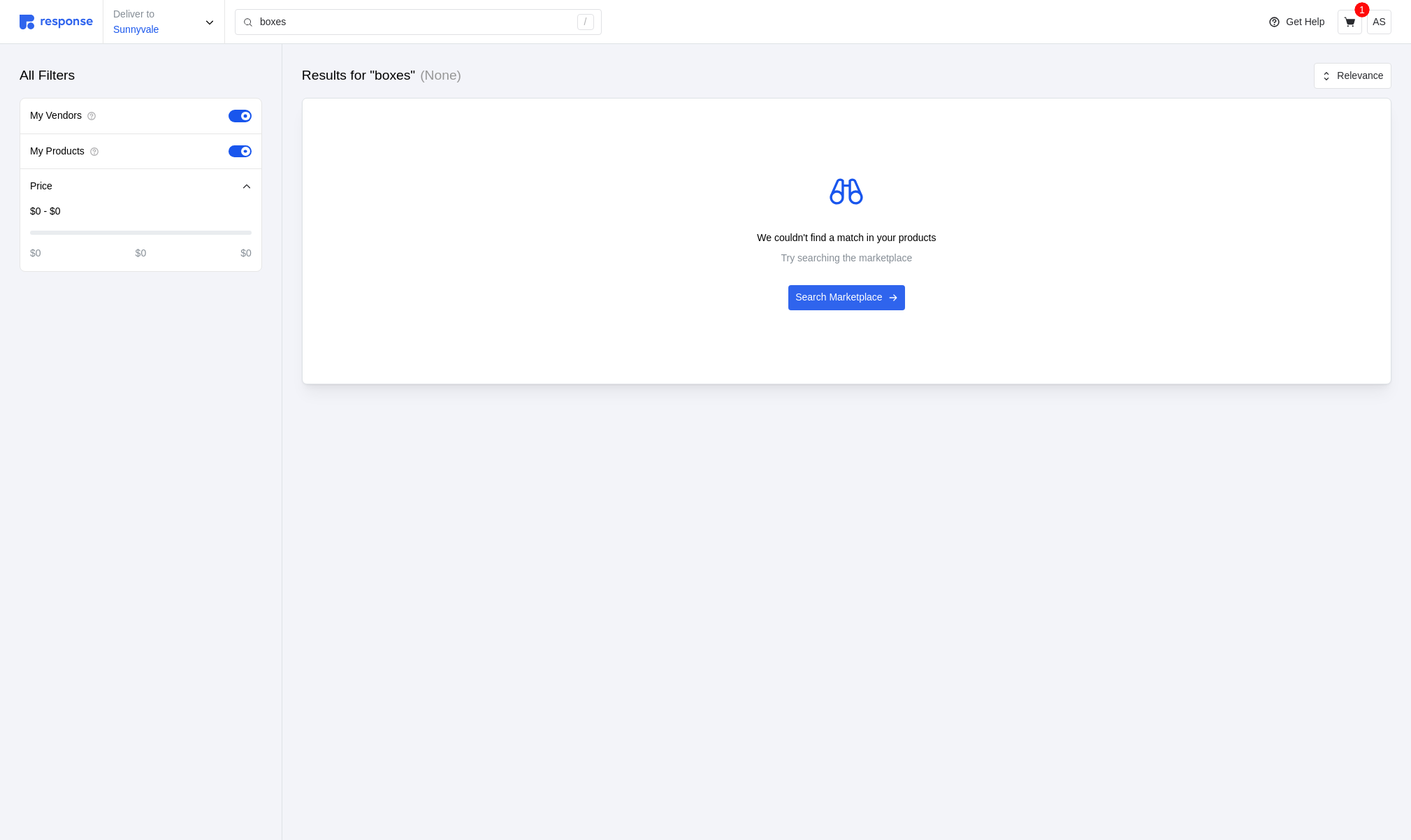
click at [178, 220] on div "$0 - $0 $0 $0 $0" at bounding box center [140, 233] width 222 height 57
drag, startPoint x: 748, startPoint y: 236, endPoint x: 949, endPoint y: 239, distance: 201.0
click at [949, 239] on div "We couldn't find a match in your products Try searching the marketplace Search …" at bounding box center [847, 241] width 1069 height 138
click at [889, 234] on p "We couldn't find a match in your products" at bounding box center [846, 239] width 178 height 16
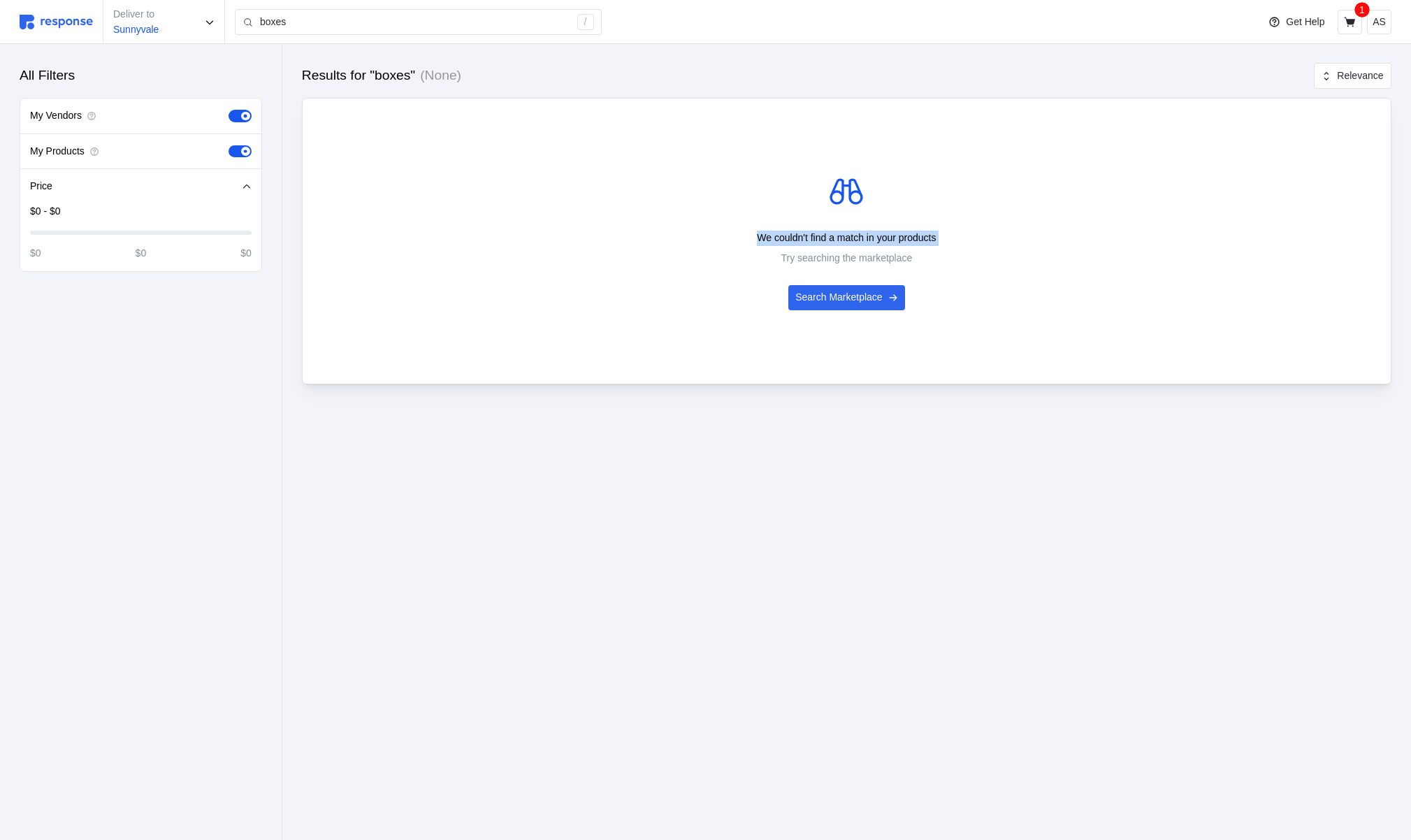
click at [889, 234] on p "We couldn't find a match in your products" at bounding box center [846, 239] width 178 height 16
copy p "We couldn't find a match in your products"
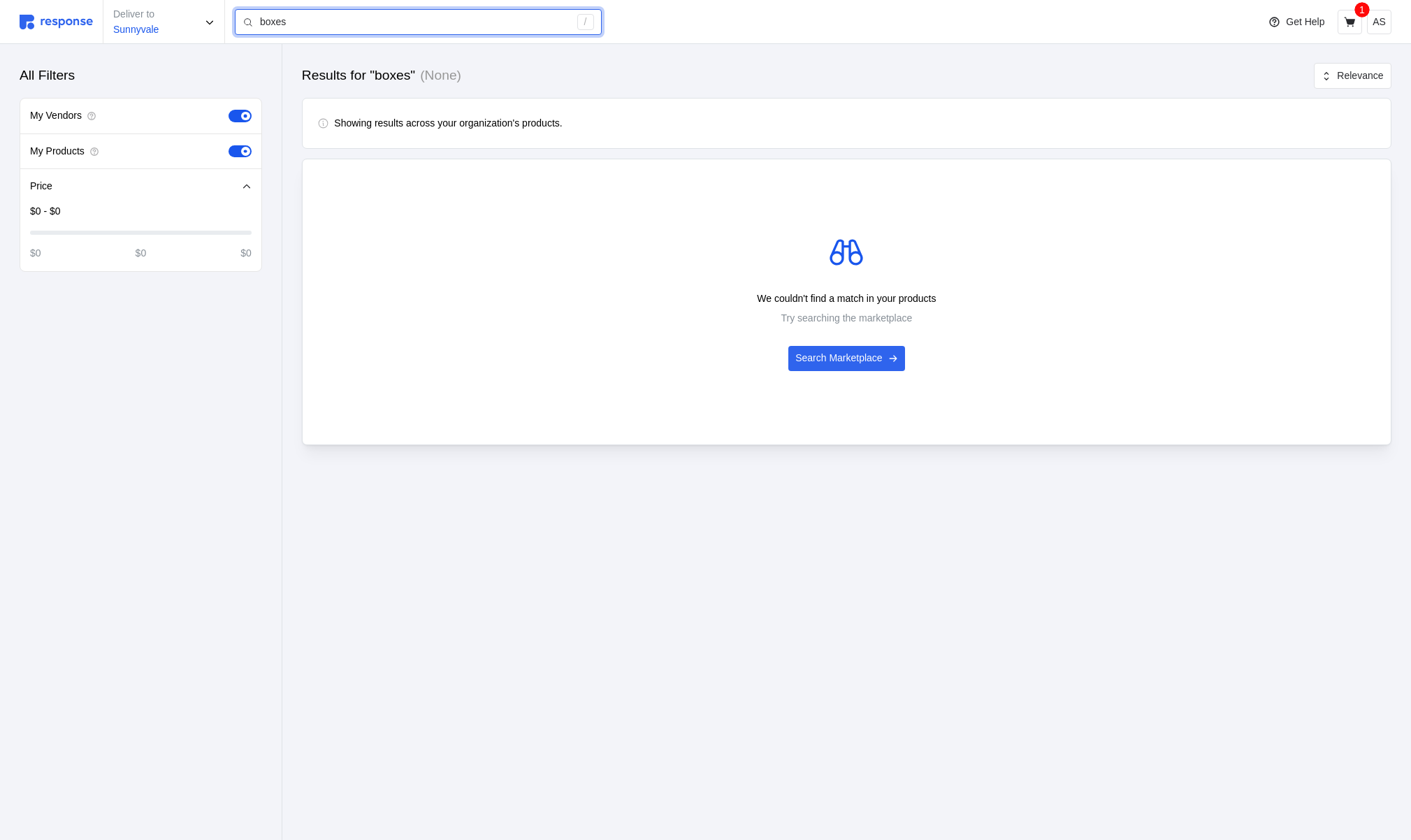
click at [327, 19] on input "boxes" at bounding box center [415, 23] width 310 height 26
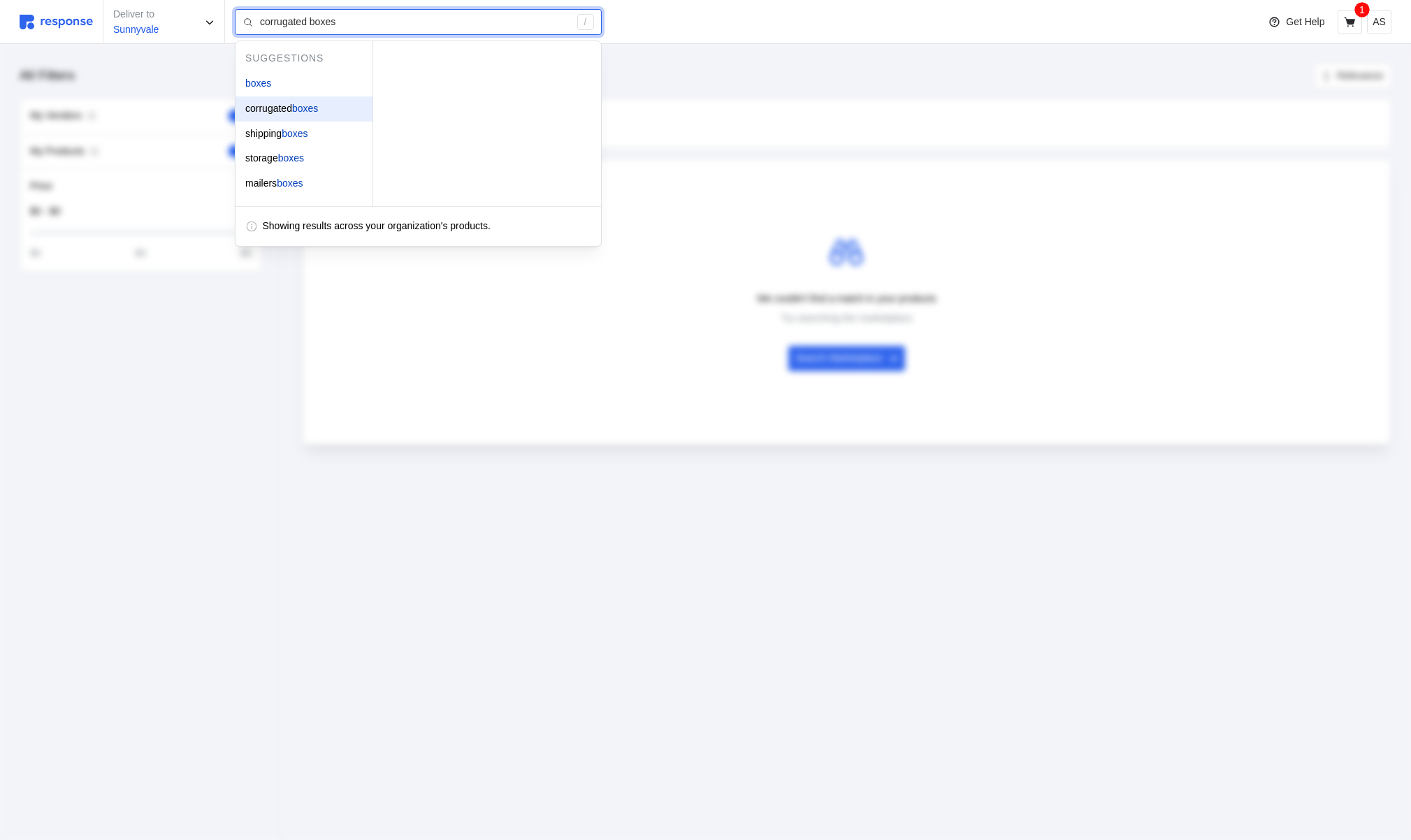
click at [311, 111] on mark "boxes" at bounding box center [305, 107] width 26 height 11
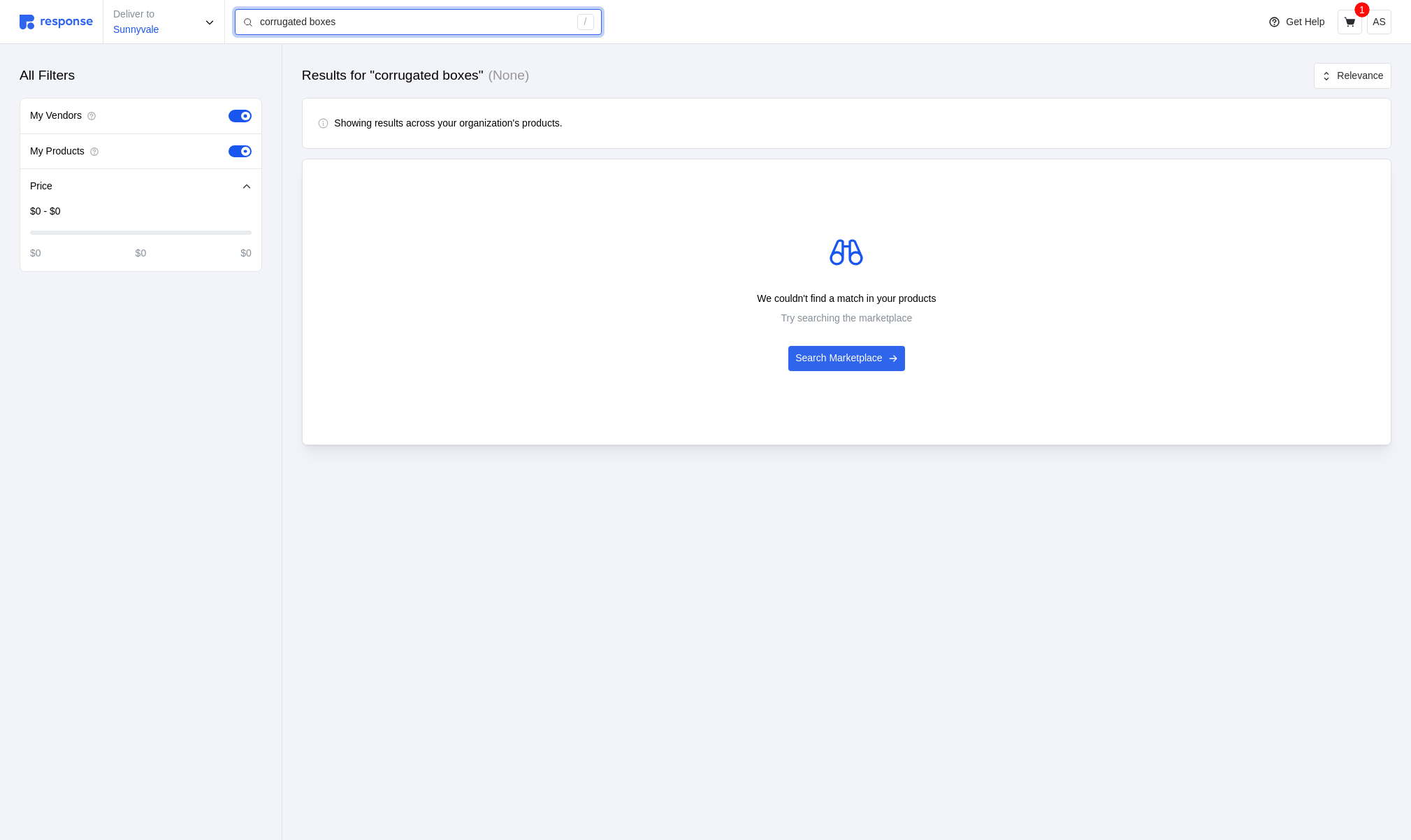
click at [319, 23] on input "corrugated boxes" at bounding box center [415, 23] width 310 height 26
click at [237, 148] on span at bounding box center [236, 151] width 15 height 13
click at [229, 145] on input "checkbox" at bounding box center [229, 145] width 0 height 0
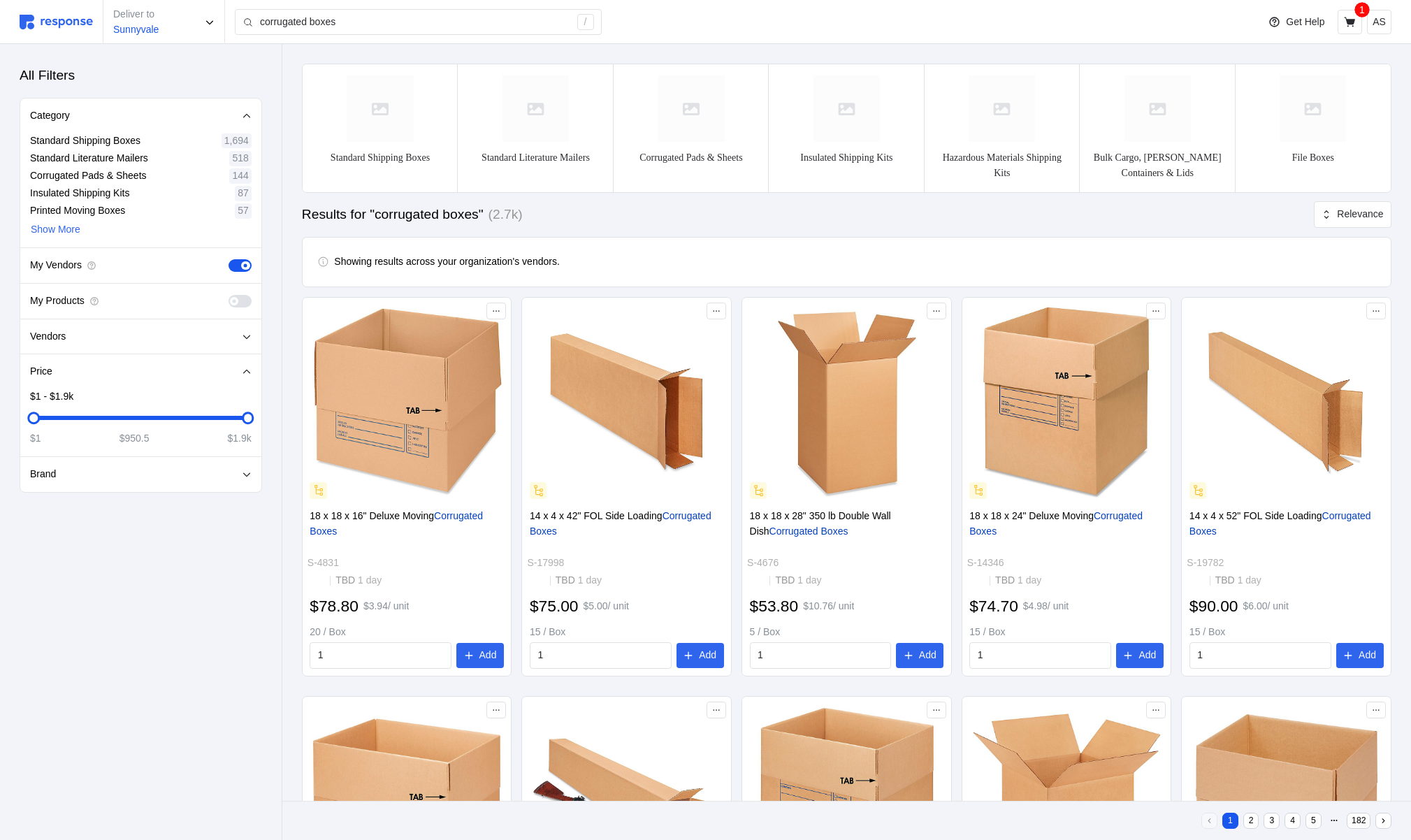
click at [247, 265] on span at bounding box center [246, 265] width 9 height 9
click at [229, 259] on input "checkbox" at bounding box center [229, 259] width 0 height 0
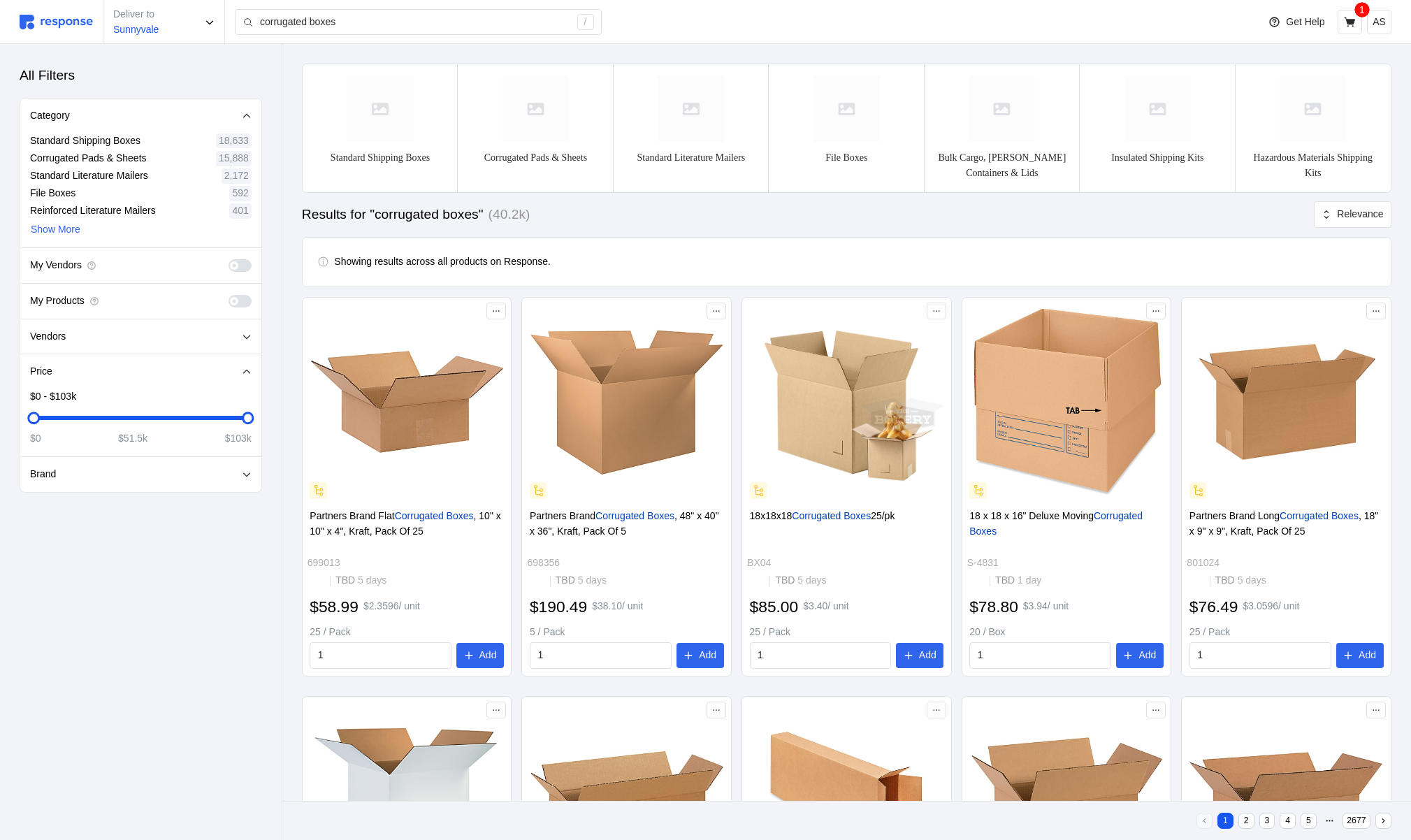
click at [237, 300] on span at bounding box center [234, 301] width 9 height 9
click at [229, 295] on input "checkbox" at bounding box center [229, 295] width 0 height 0
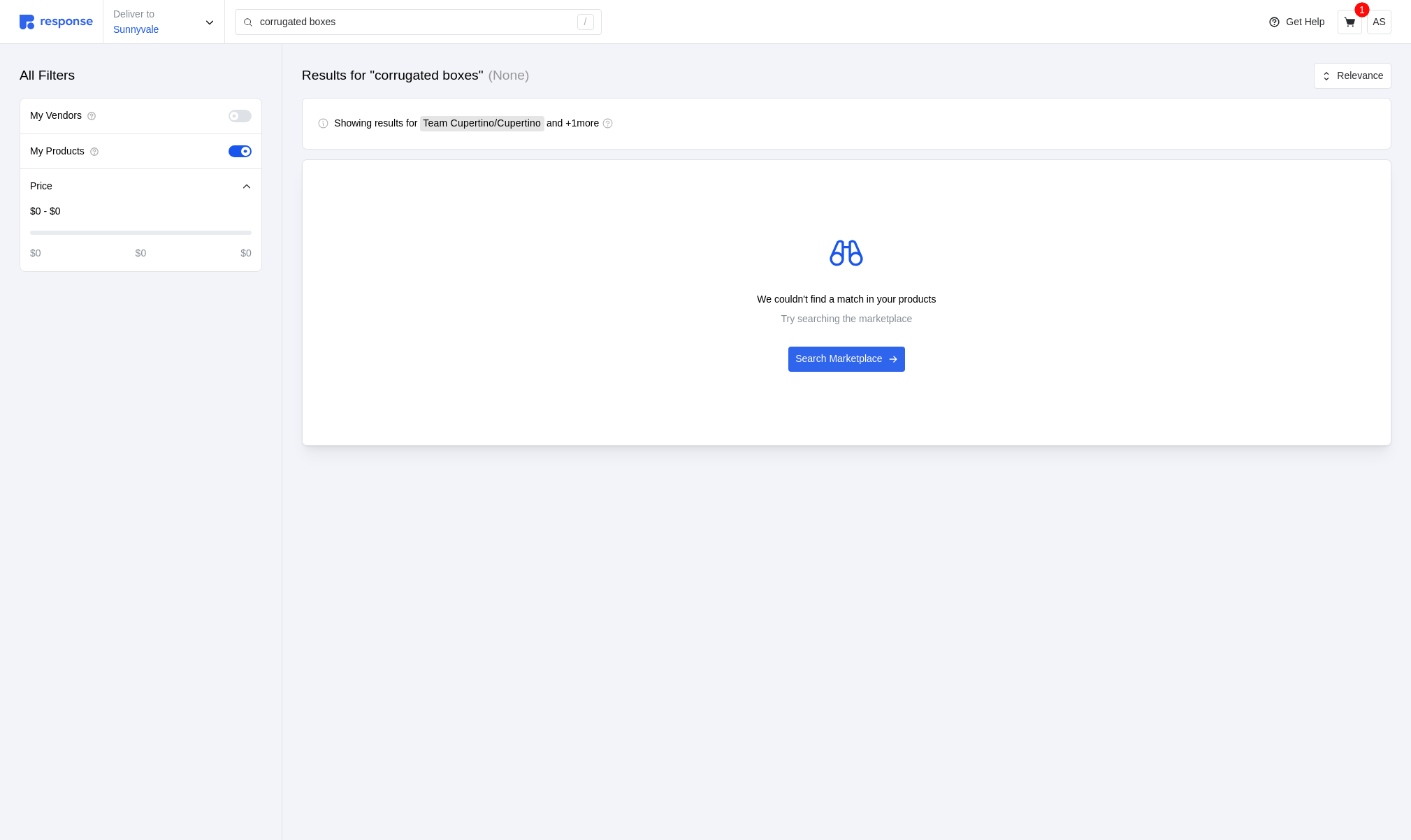
click at [240, 153] on span at bounding box center [236, 151] width 15 height 13
click at [229, 145] on input "checkbox" at bounding box center [229, 145] width 0 height 0
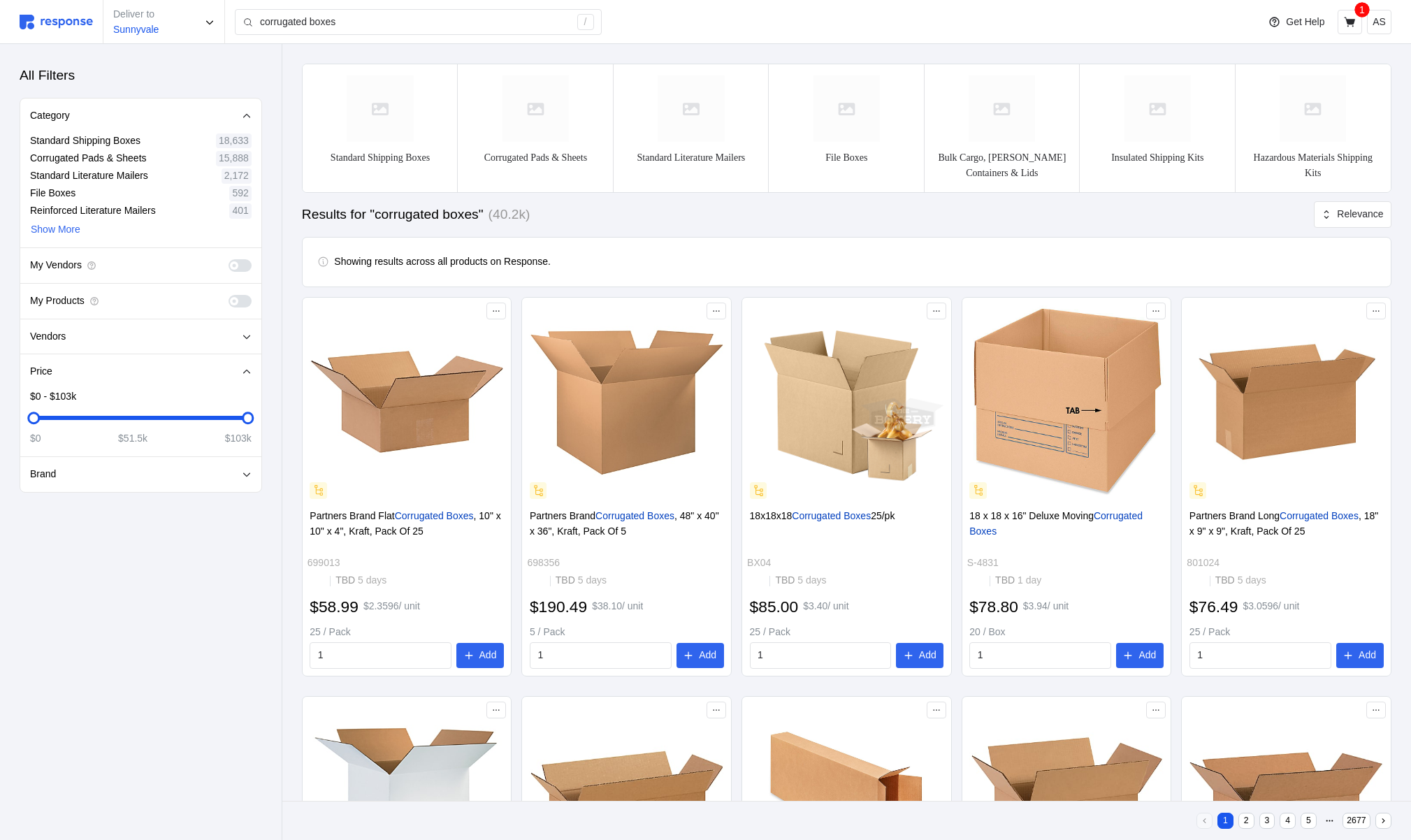
click at [244, 272] on div "My Vendors" at bounding box center [141, 266] width 242 height 35
click at [244, 261] on span at bounding box center [246, 265] width 15 height 13
click at [229, 259] on input "checkbox" at bounding box center [229, 259] width 0 height 0
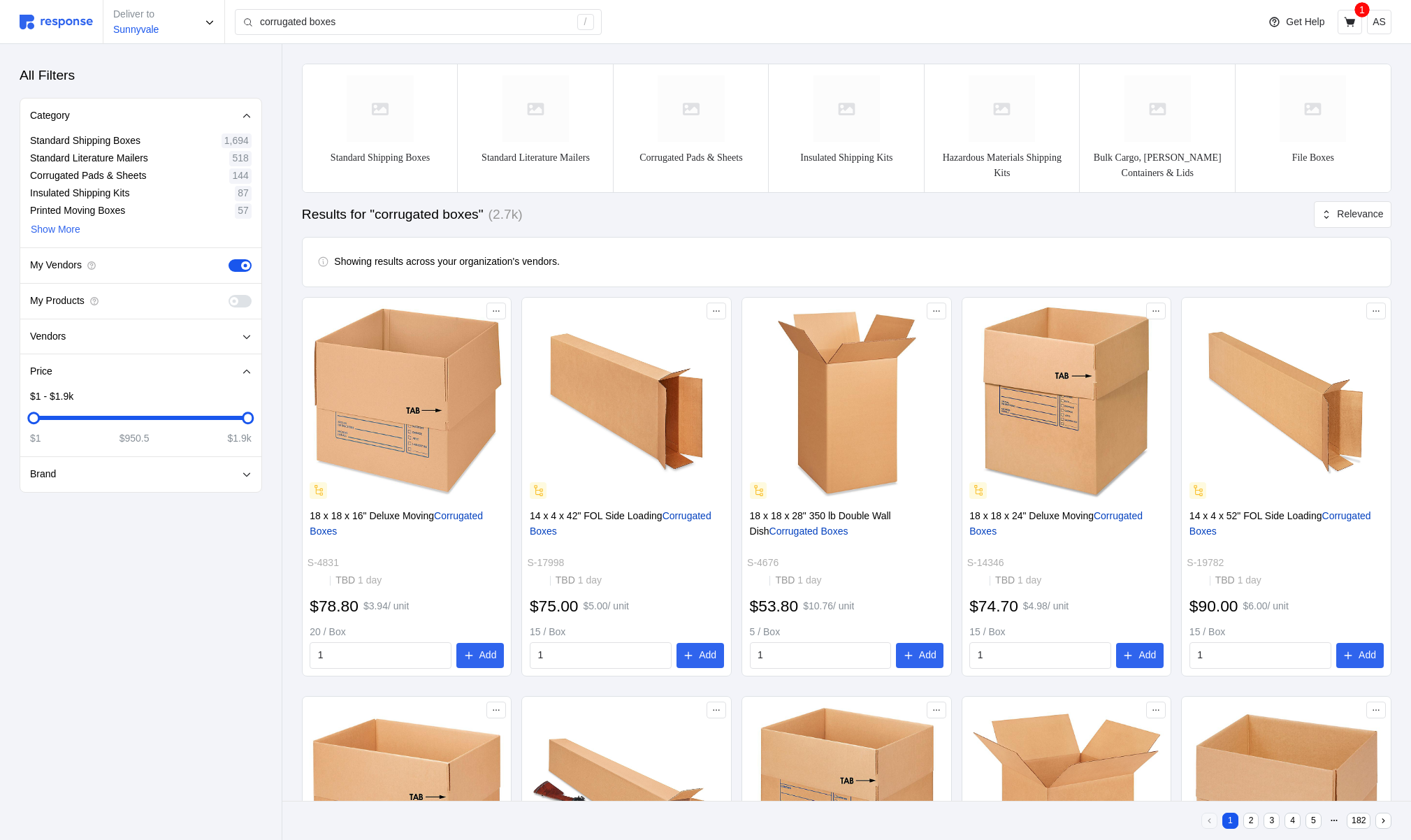
click at [244, 266] on span at bounding box center [246, 265] width 9 height 9
click at [229, 259] on input "checkbox" at bounding box center [229, 259] width 0 height 0
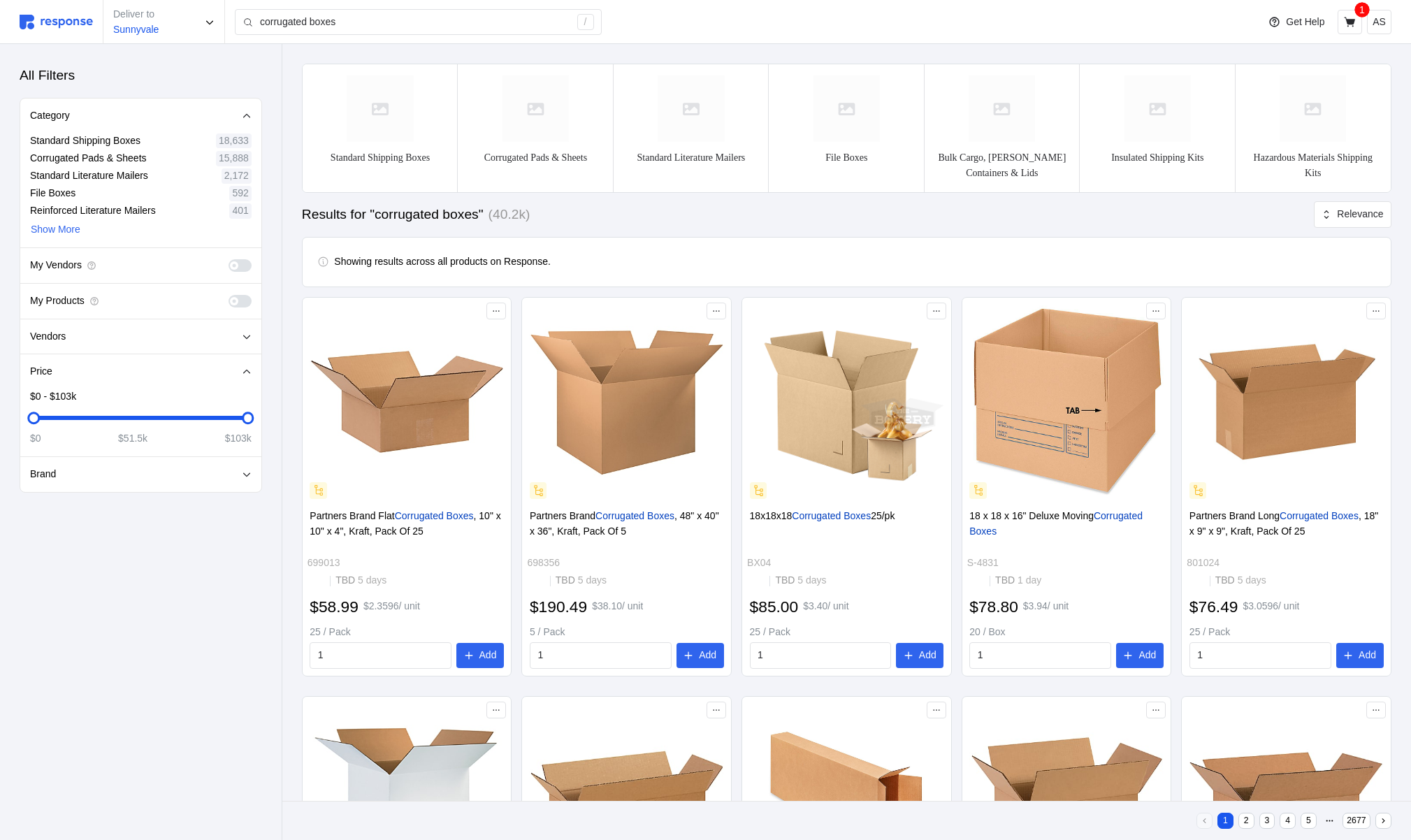
click at [245, 263] on span at bounding box center [246, 265] width 15 height 13
click at [229, 259] on input "checkbox" at bounding box center [229, 259] width 0 height 0
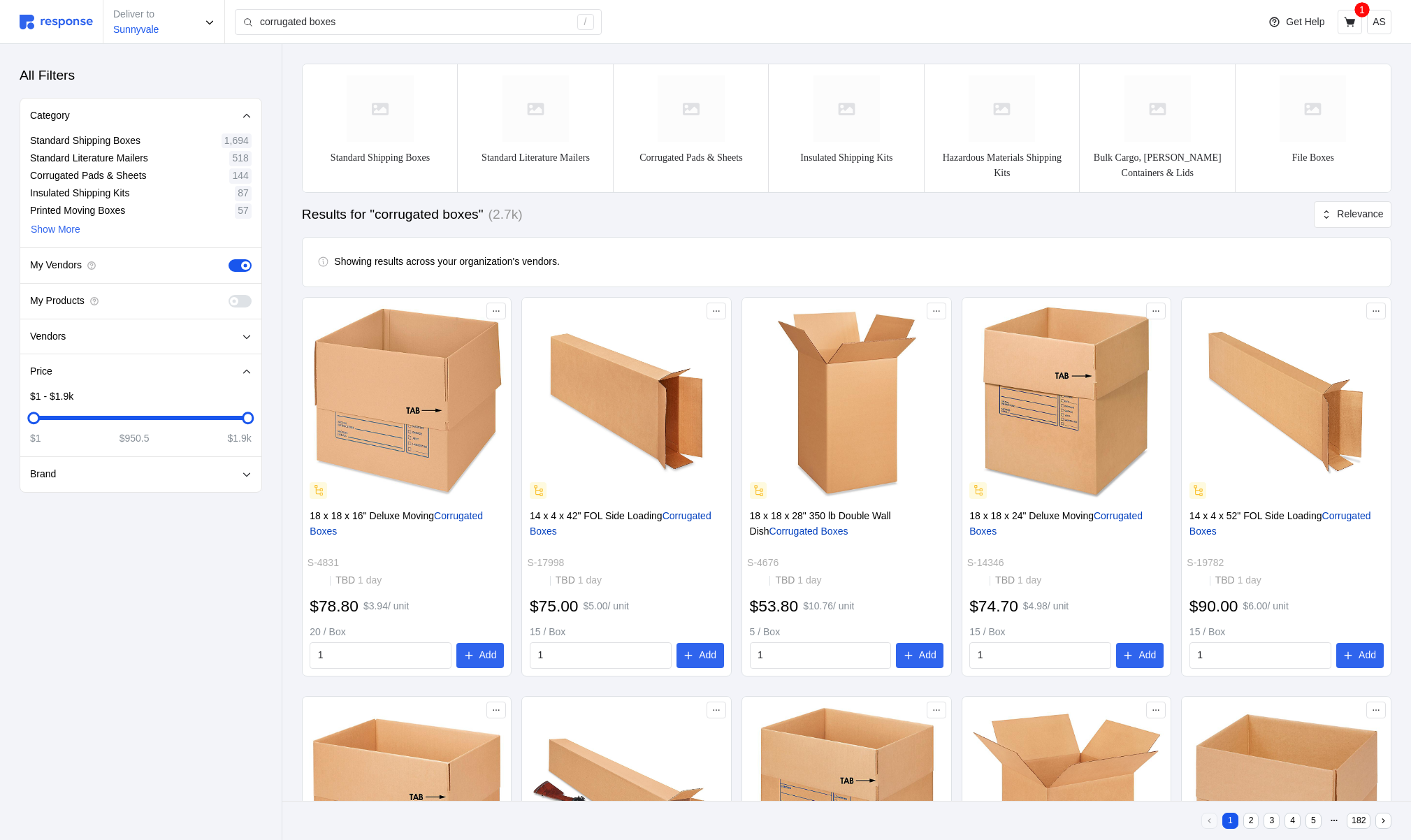
click at [244, 263] on span at bounding box center [246, 265] width 9 height 9
click at [229, 259] on input "checkbox" at bounding box center [229, 259] width 0 height 0
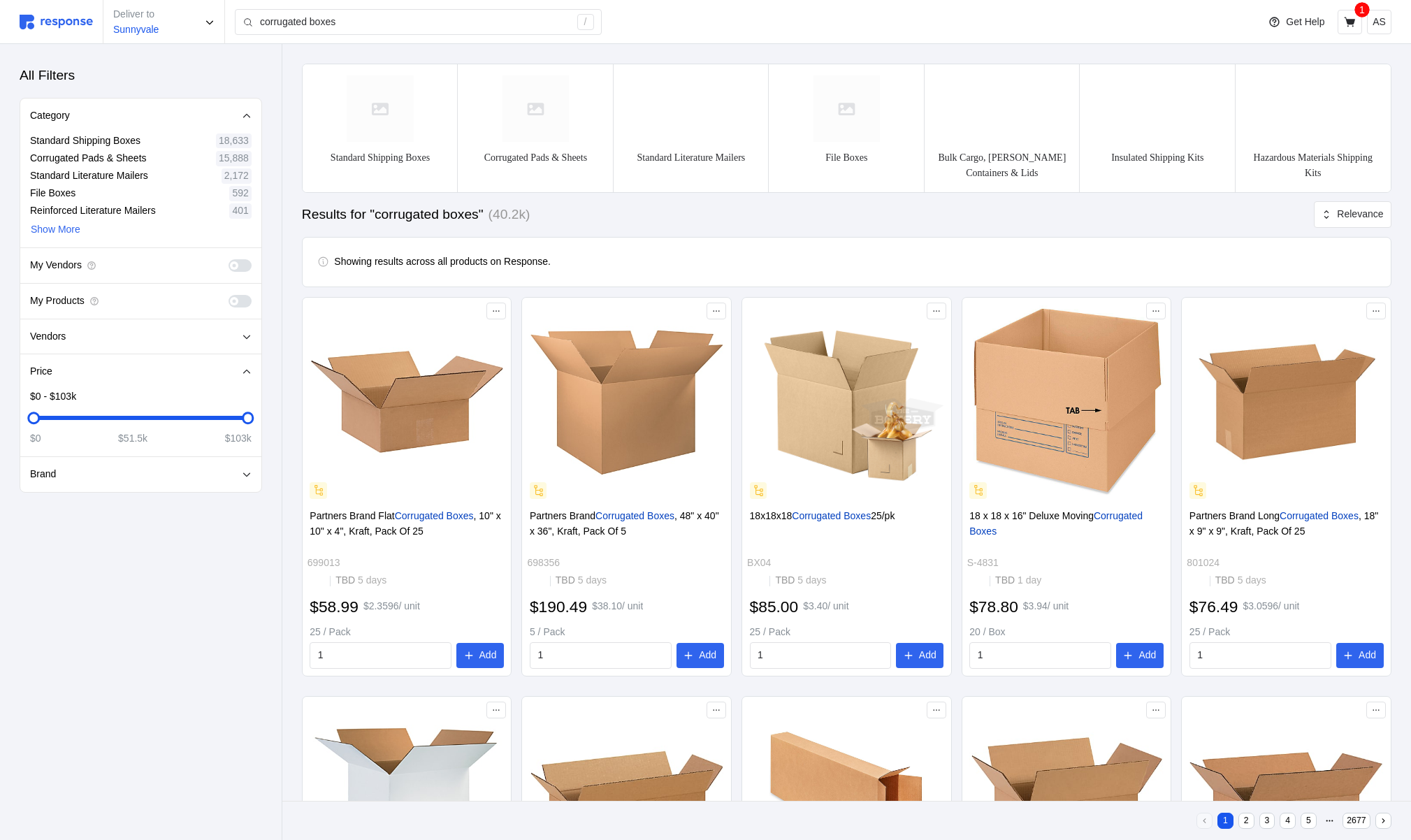
click at [243, 304] on span at bounding box center [246, 301] width 15 height 13
click at [229, 295] on input "checkbox" at bounding box center [229, 295] width 0 height 0
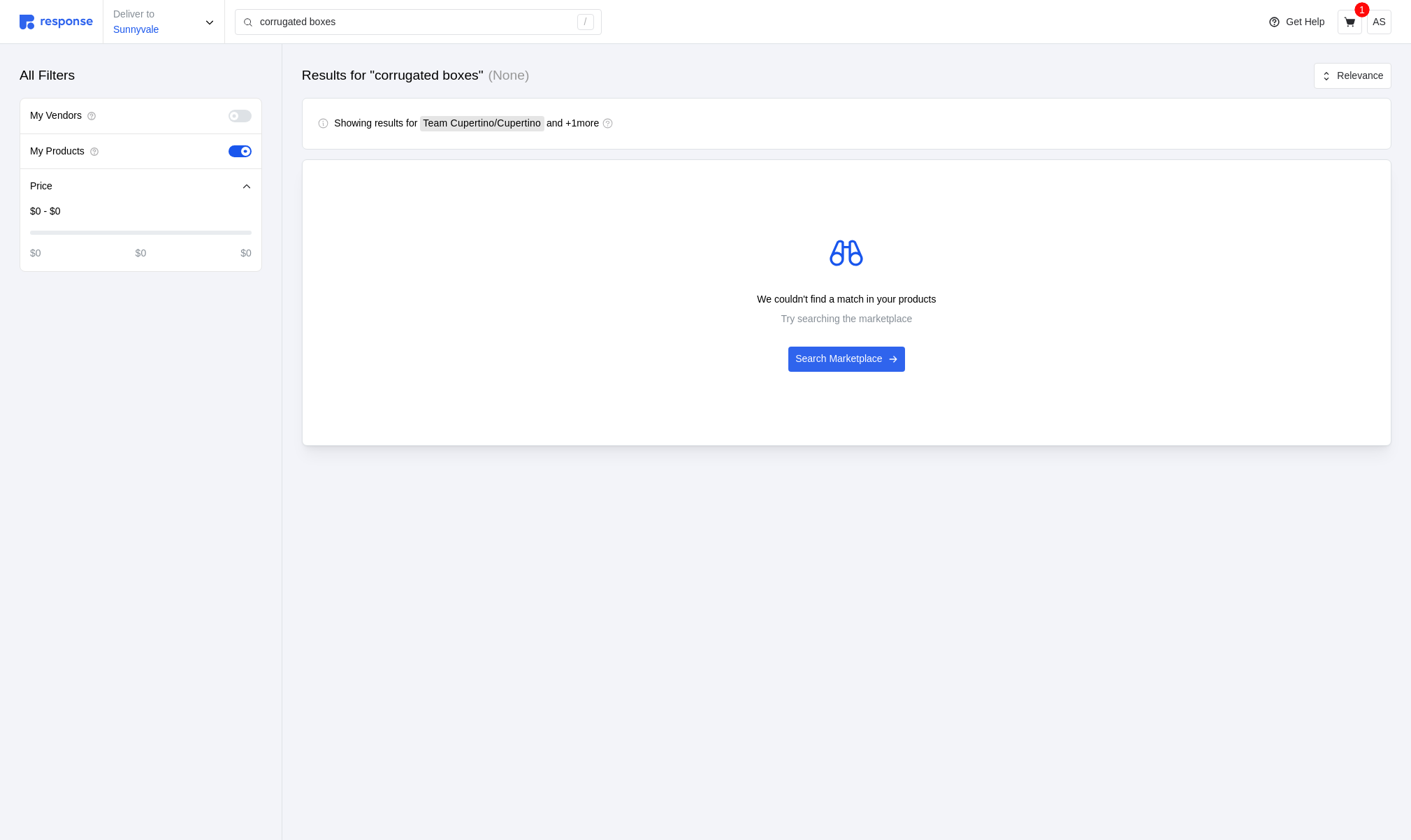
click at [248, 147] on span at bounding box center [240, 151] width 23 height 13
click at [229, 145] on input "checkbox" at bounding box center [229, 145] width 0 height 0
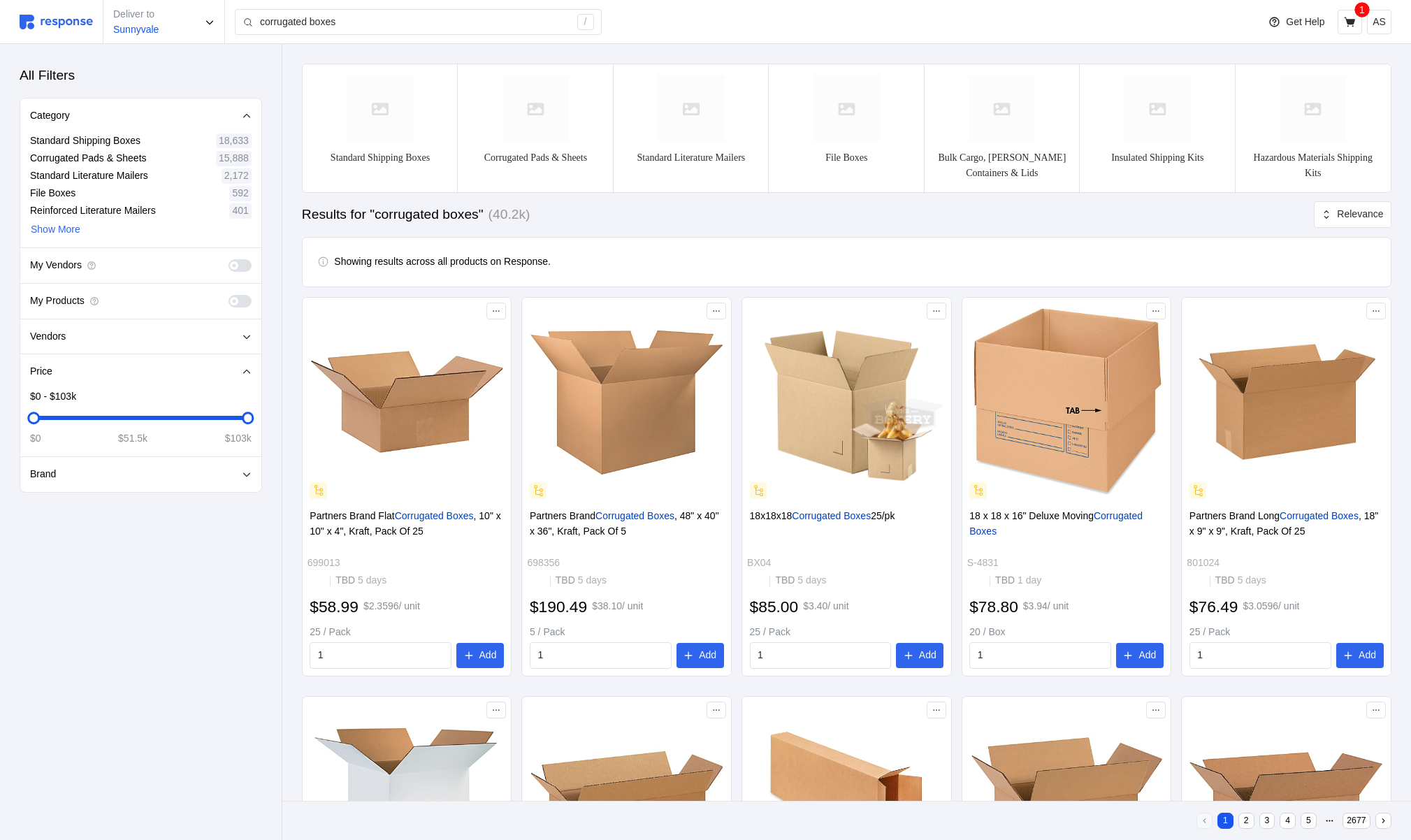
click at [241, 299] on span at bounding box center [246, 301] width 15 height 13
click at [229, 295] on input "checkbox" at bounding box center [229, 295] width 0 height 0
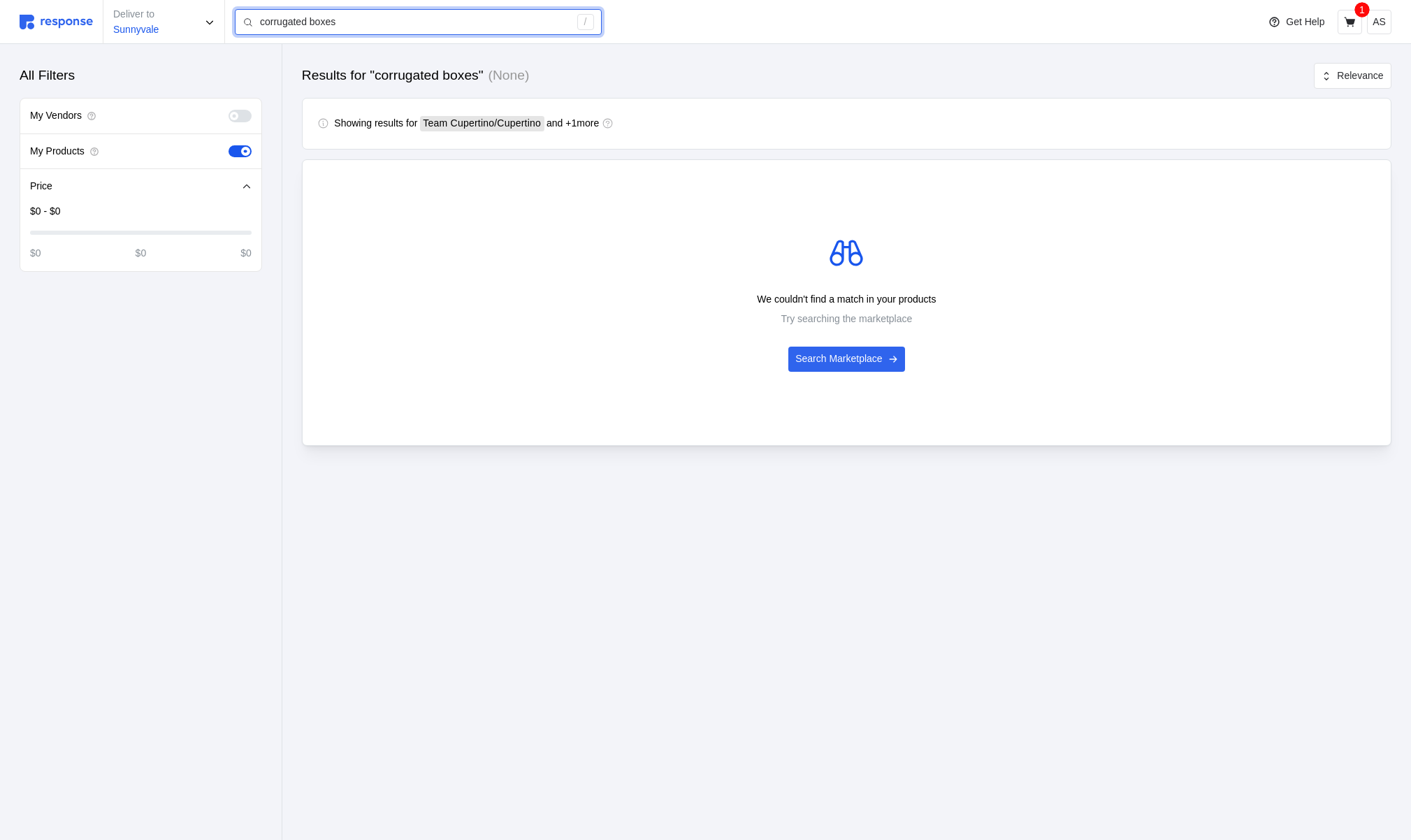
click at [341, 14] on input "corrugated boxes" at bounding box center [415, 23] width 310 height 26
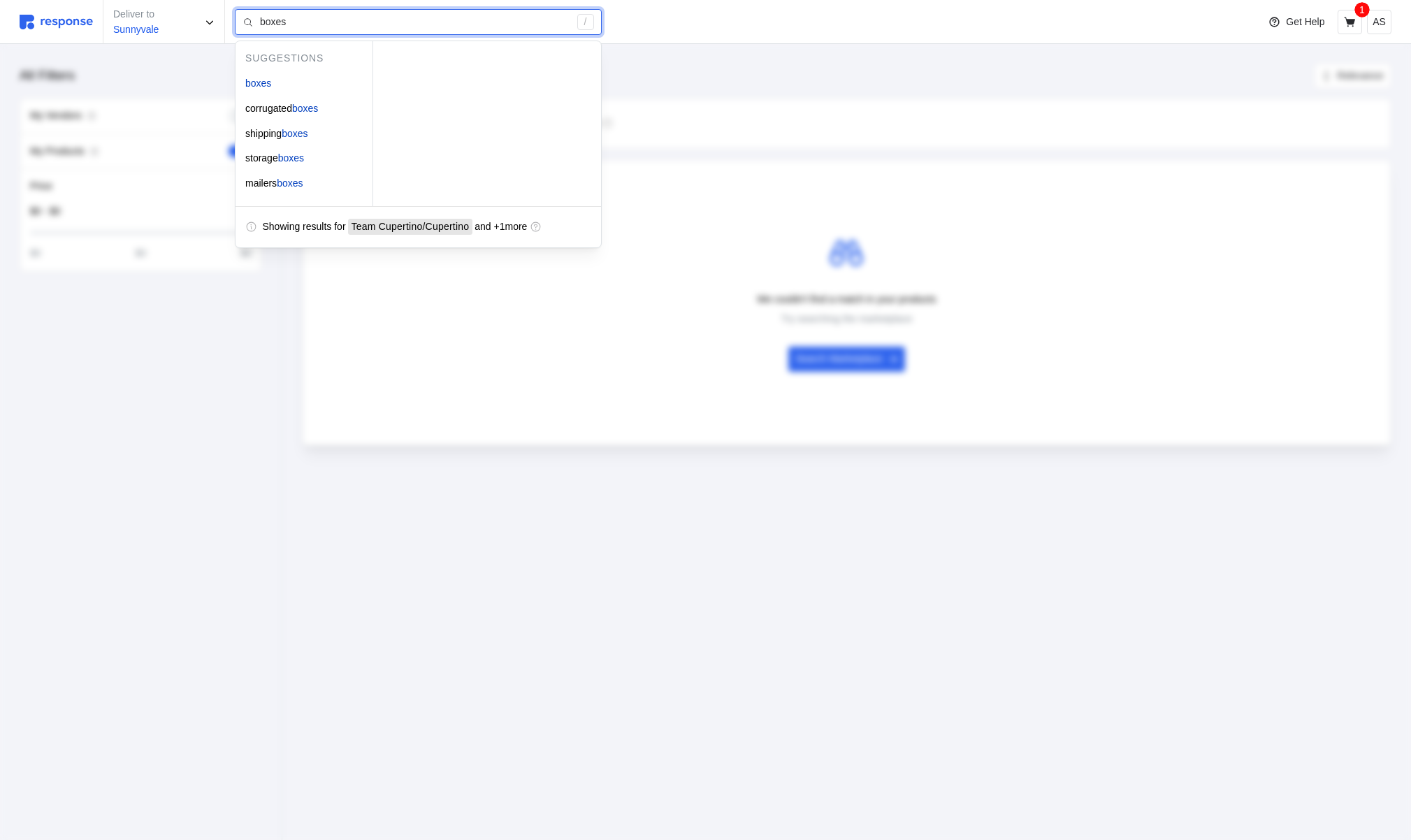
click at [294, 23] on input "boxes" at bounding box center [415, 23] width 310 height 26
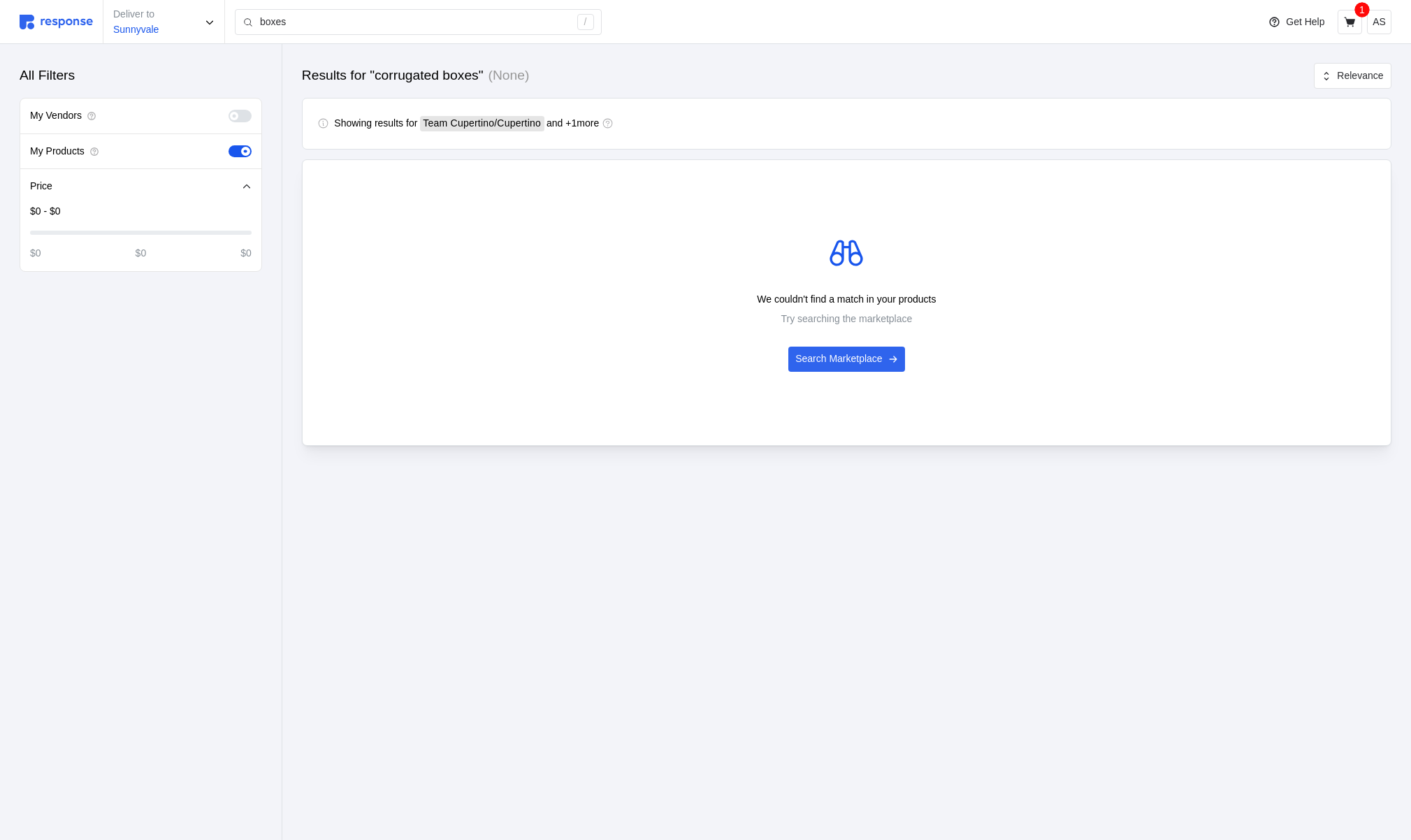
click at [237, 118] on span at bounding box center [234, 115] width 9 height 9
click at [229, 109] on input "checkbox" at bounding box center [229, 109] width 0 height 0
click at [313, 21] on input "corrugated boxes" at bounding box center [415, 23] width 310 height 26
click at [314, 21] on input "corrugated boxes" at bounding box center [415, 23] width 310 height 26
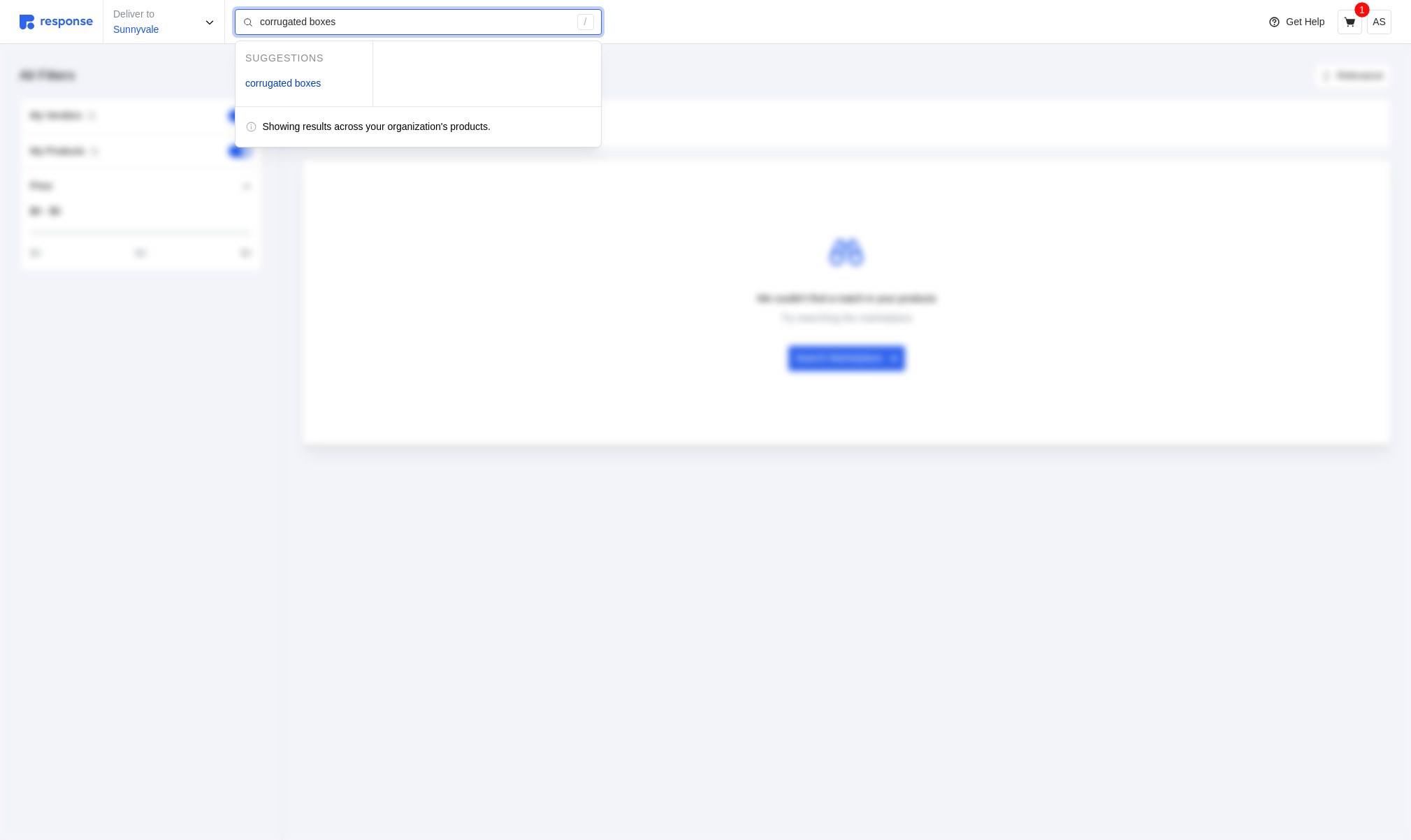
click at [314, 21] on input "corrugated boxes" at bounding box center [415, 23] width 310 height 26
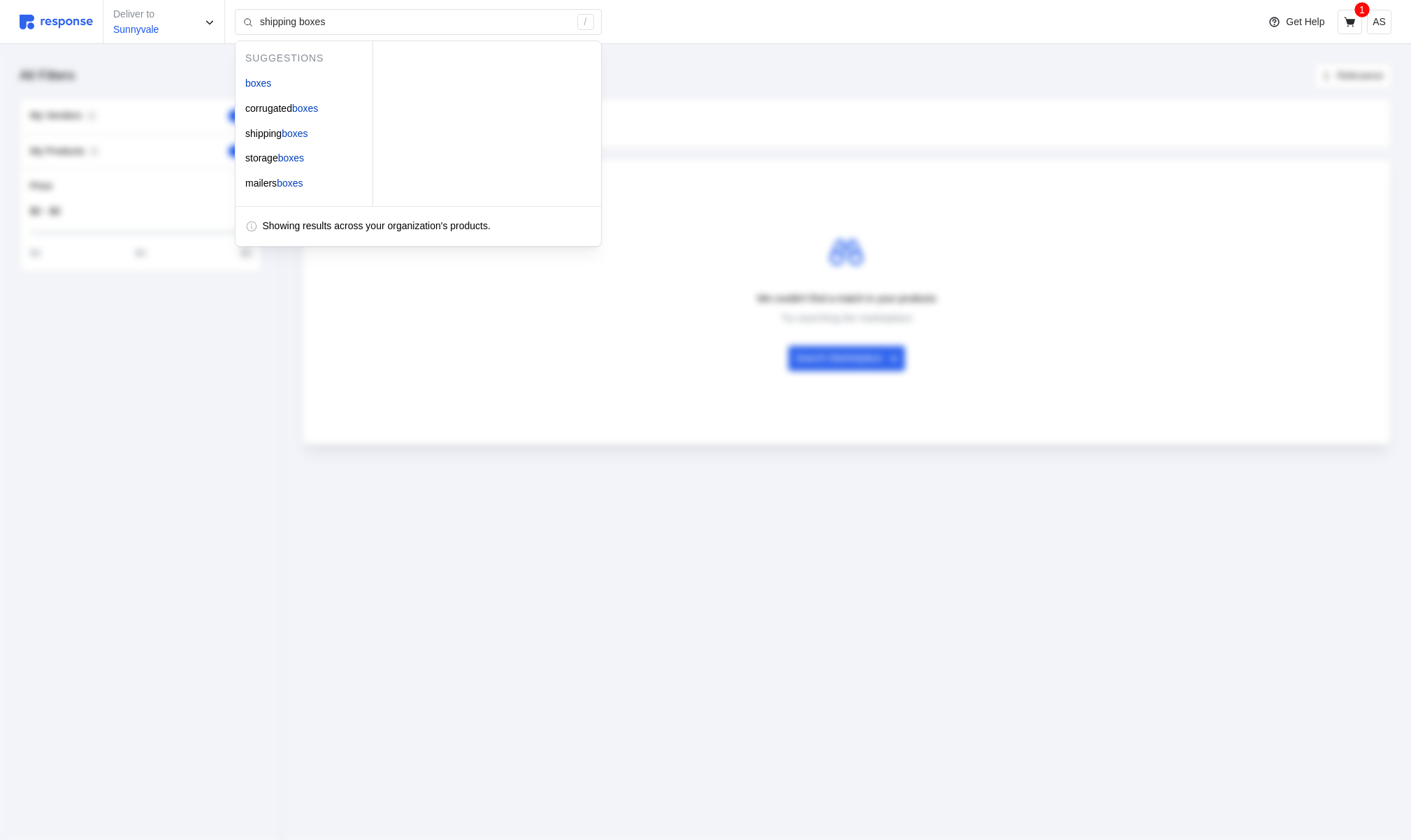
drag, startPoint x: 208, startPoint y: 338, endPoint x: 251, endPoint y: 156, distance: 187.0
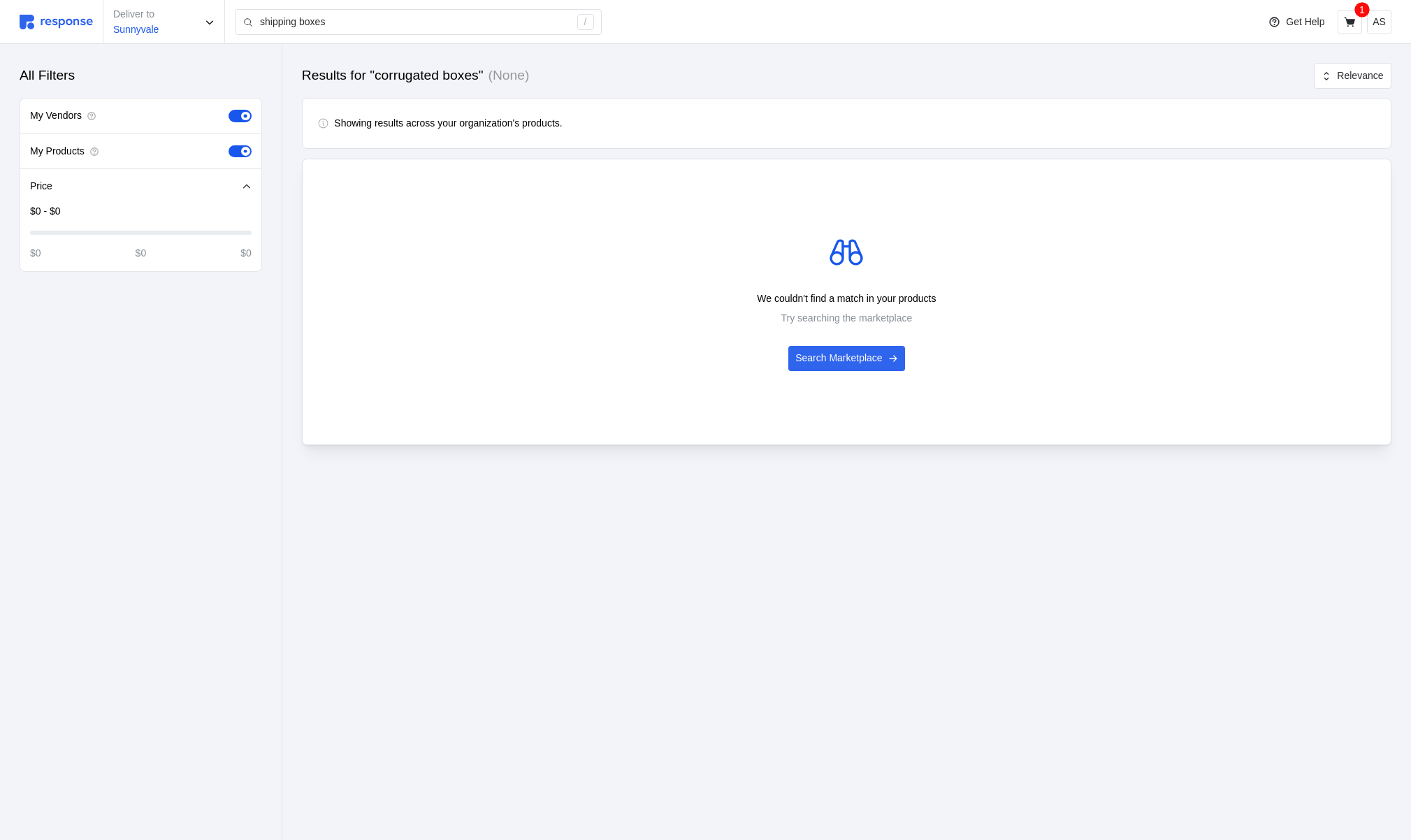
click at [240, 149] on span at bounding box center [236, 151] width 15 height 13
click at [229, 145] on input "checkbox" at bounding box center [229, 145] width 0 height 0
type input "corrugated boxes"
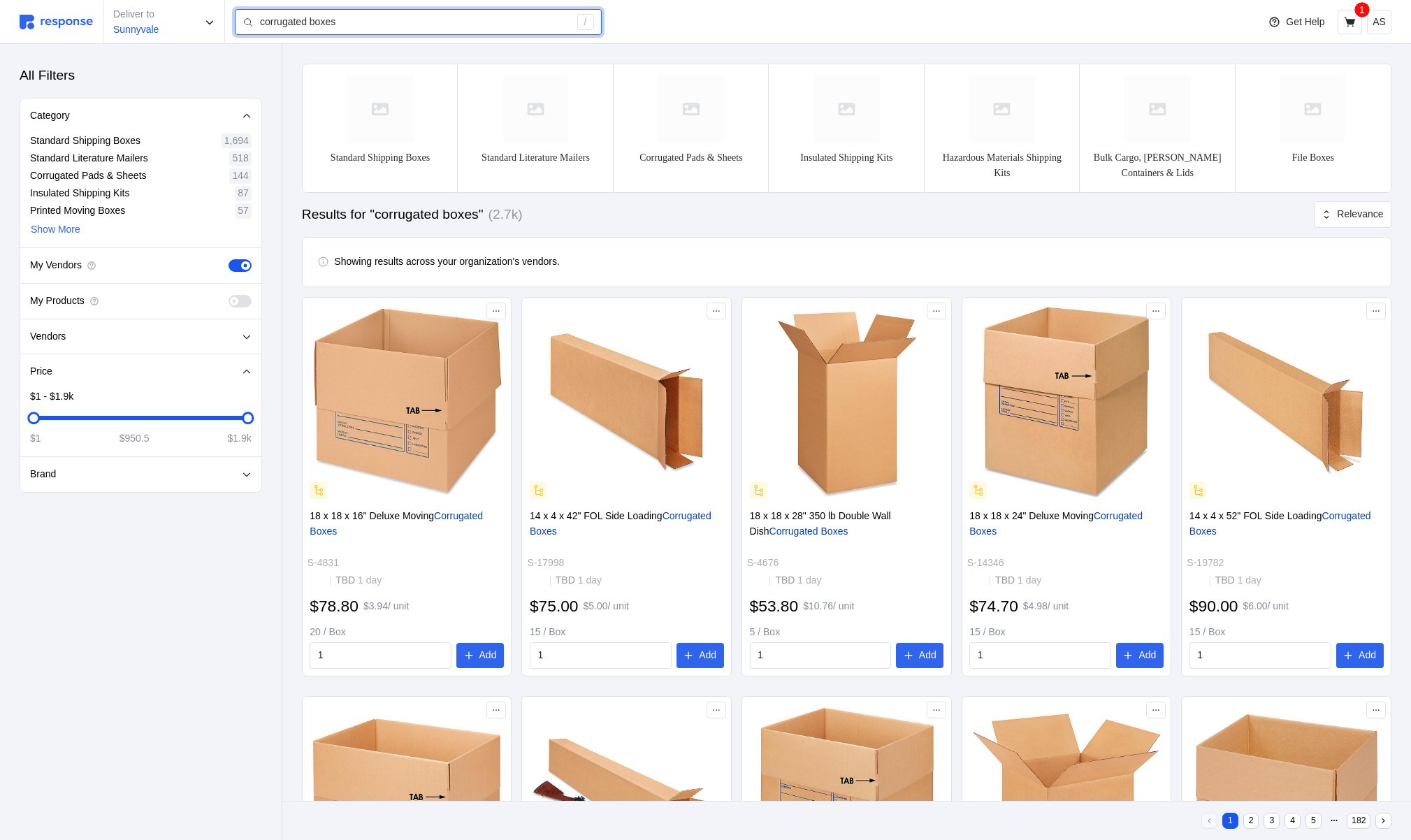
click at [325, 25] on input "corrugated boxes" at bounding box center [415, 23] width 310 height 26
click at [243, 268] on span at bounding box center [246, 265] width 9 height 9
click at [229, 259] on input "checkbox" at bounding box center [229, 259] width 0 height 0
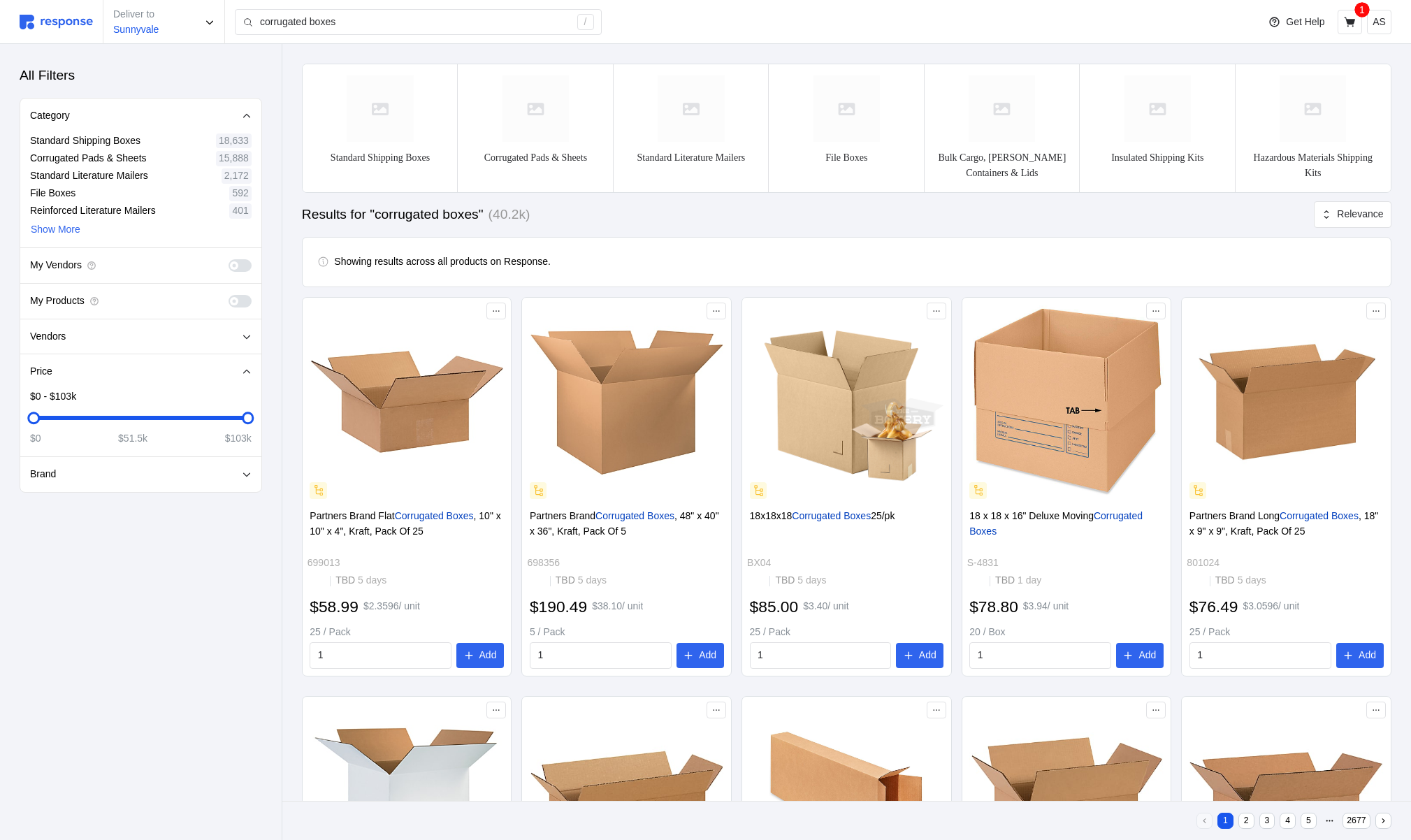
click at [239, 263] on span at bounding box center [246, 265] width 15 height 13
click at [229, 259] on input "checkbox" at bounding box center [229, 259] width 0 height 0
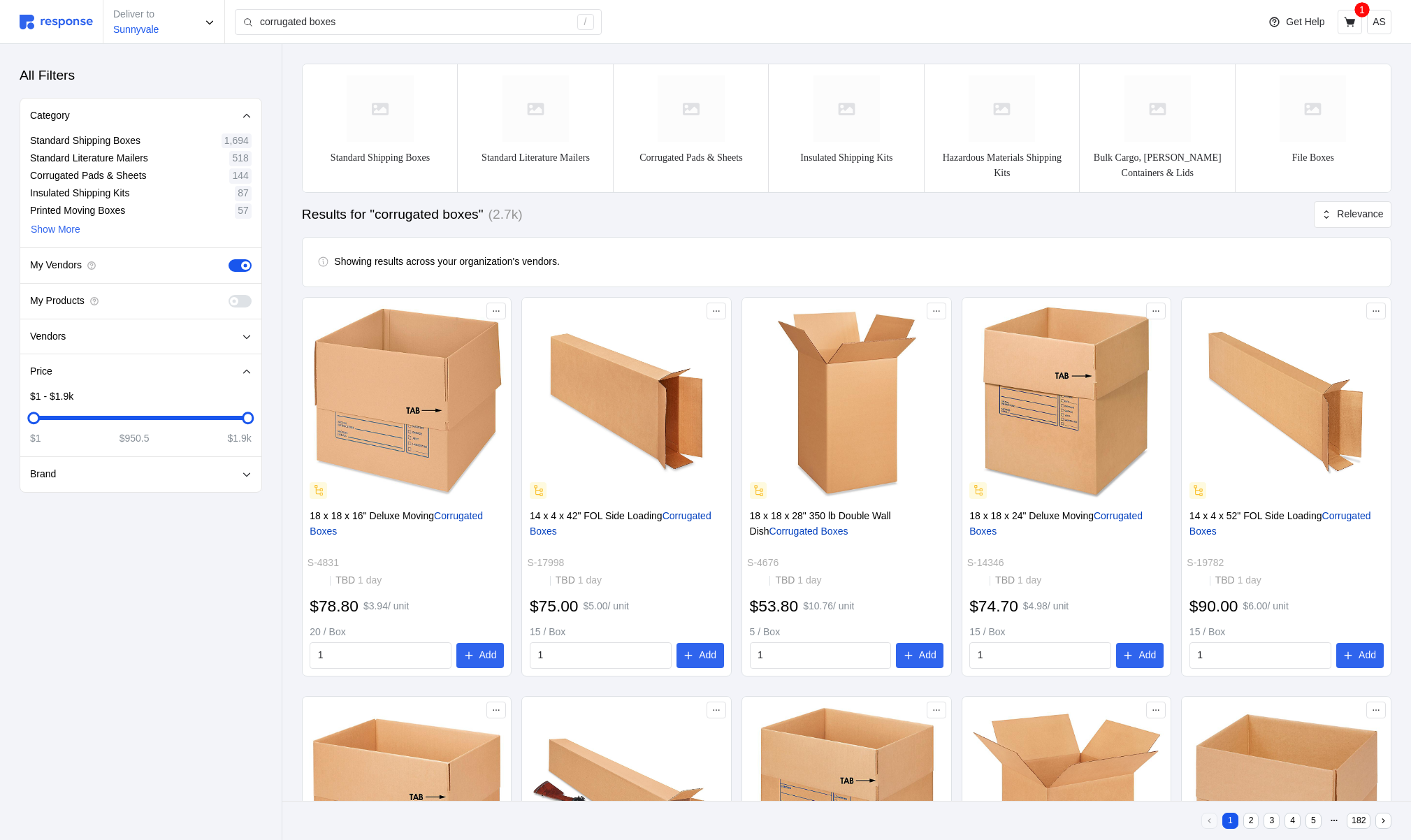
click at [234, 301] on span at bounding box center [234, 301] width 9 height 9
click at [229, 295] on input "checkbox" at bounding box center [229, 295] width 0 height 0
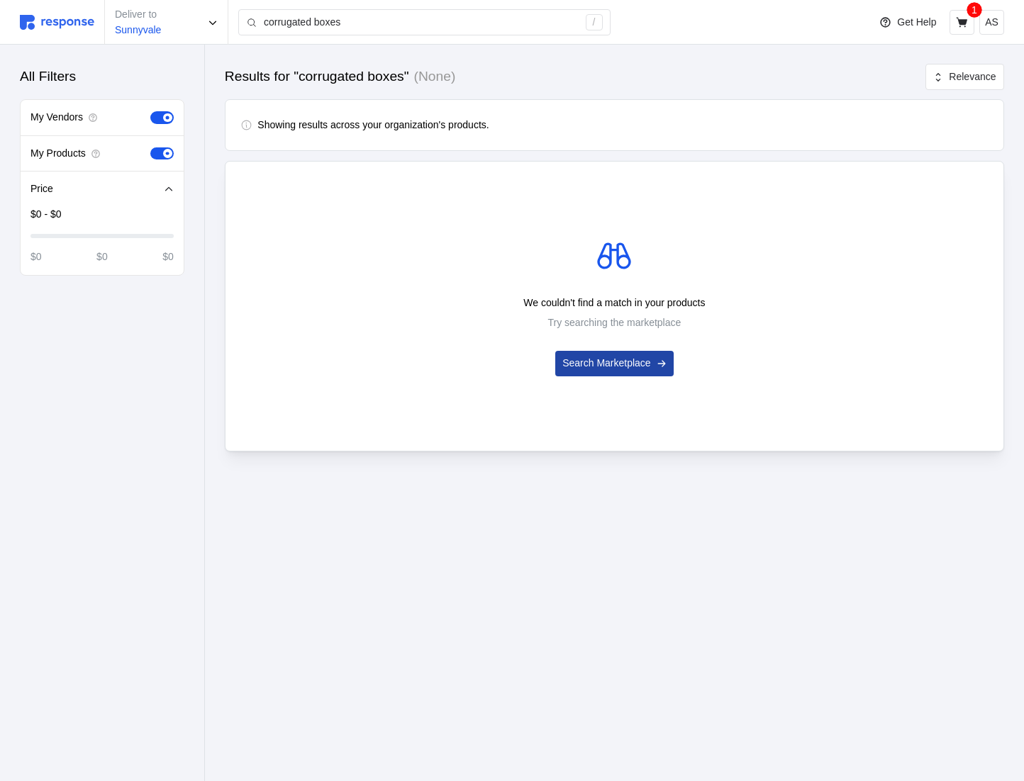
click at [609, 369] on p "Search Marketplace" at bounding box center [606, 364] width 89 height 16
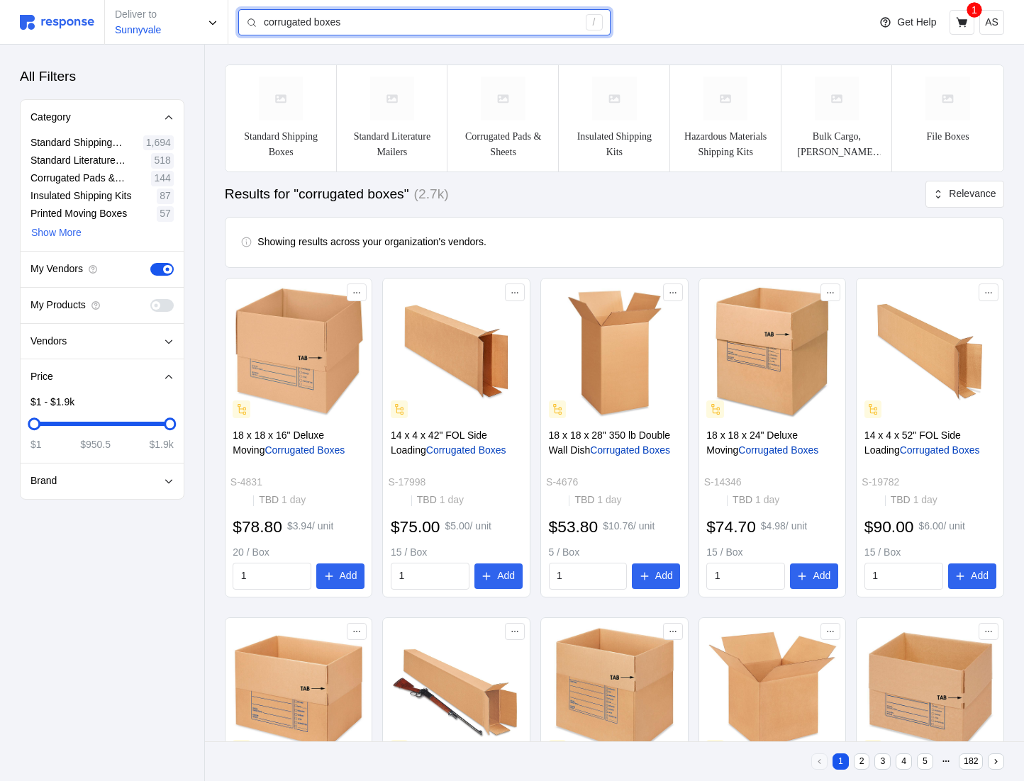
click at [323, 29] on input "corrugated boxes" at bounding box center [421, 23] width 314 height 26
click at [160, 307] on span at bounding box center [167, 305] width 15 height 13
click at [150, 299] on input "checkbox" at bounding box center [150, 299] width 0 height 0
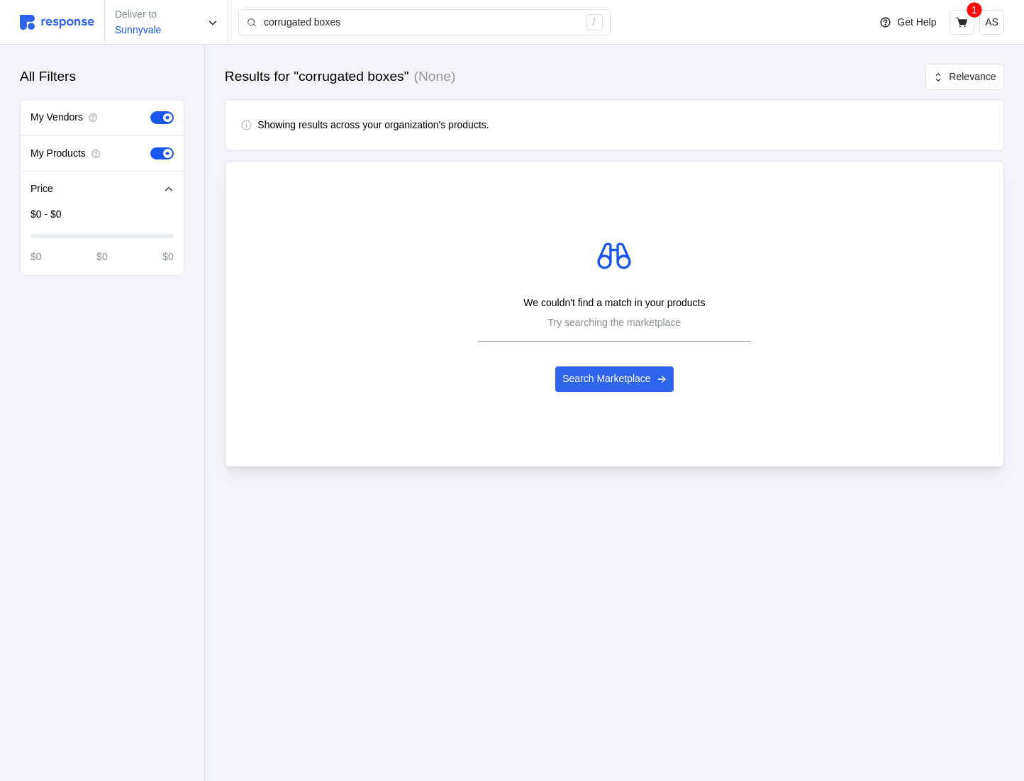
click at [539, 452] on div "We couldn't find a match in your products Try searching the marketplace Search …" at bounding box center [614, 314] width 779 height 306
